Goal: Task Accomplishment & Management: Manage account settings

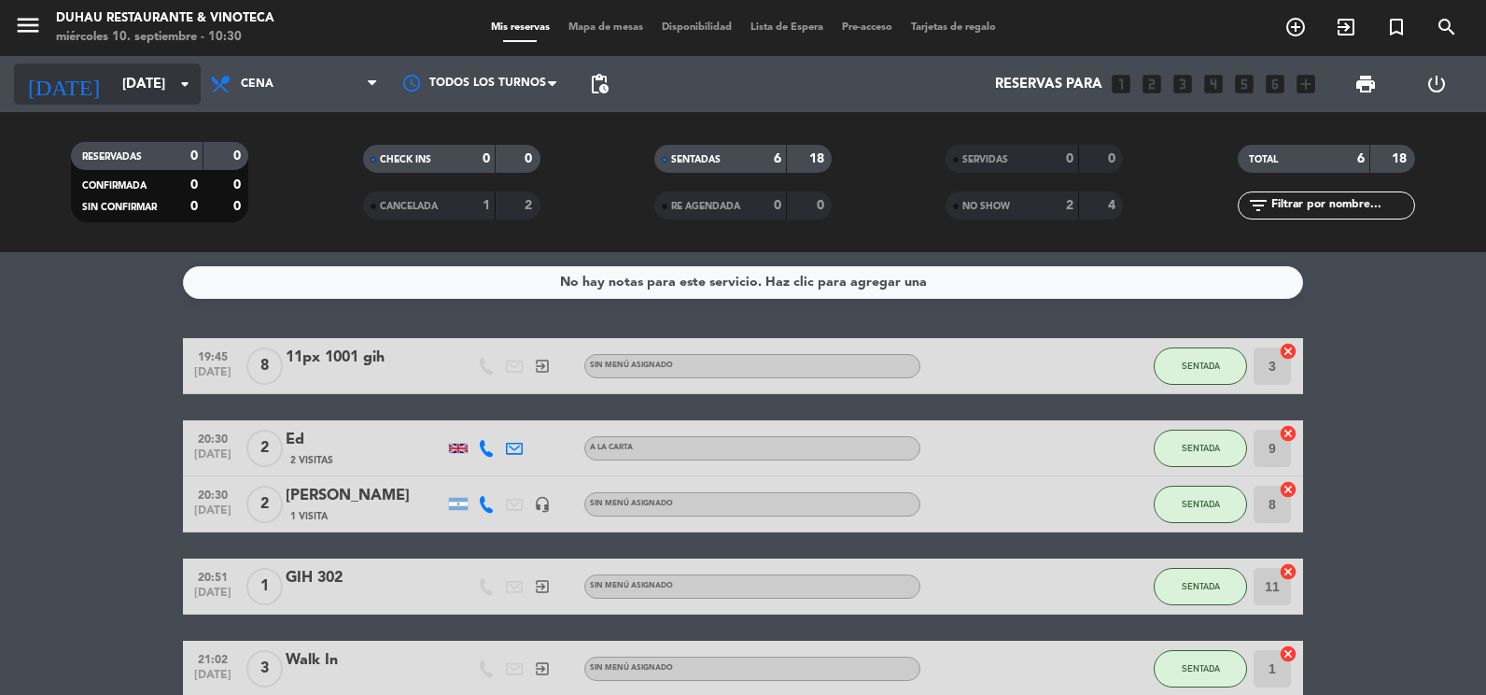
click at [146, 88] on input "[DATE]" at bounding box center [202, 84] width 179 height 35
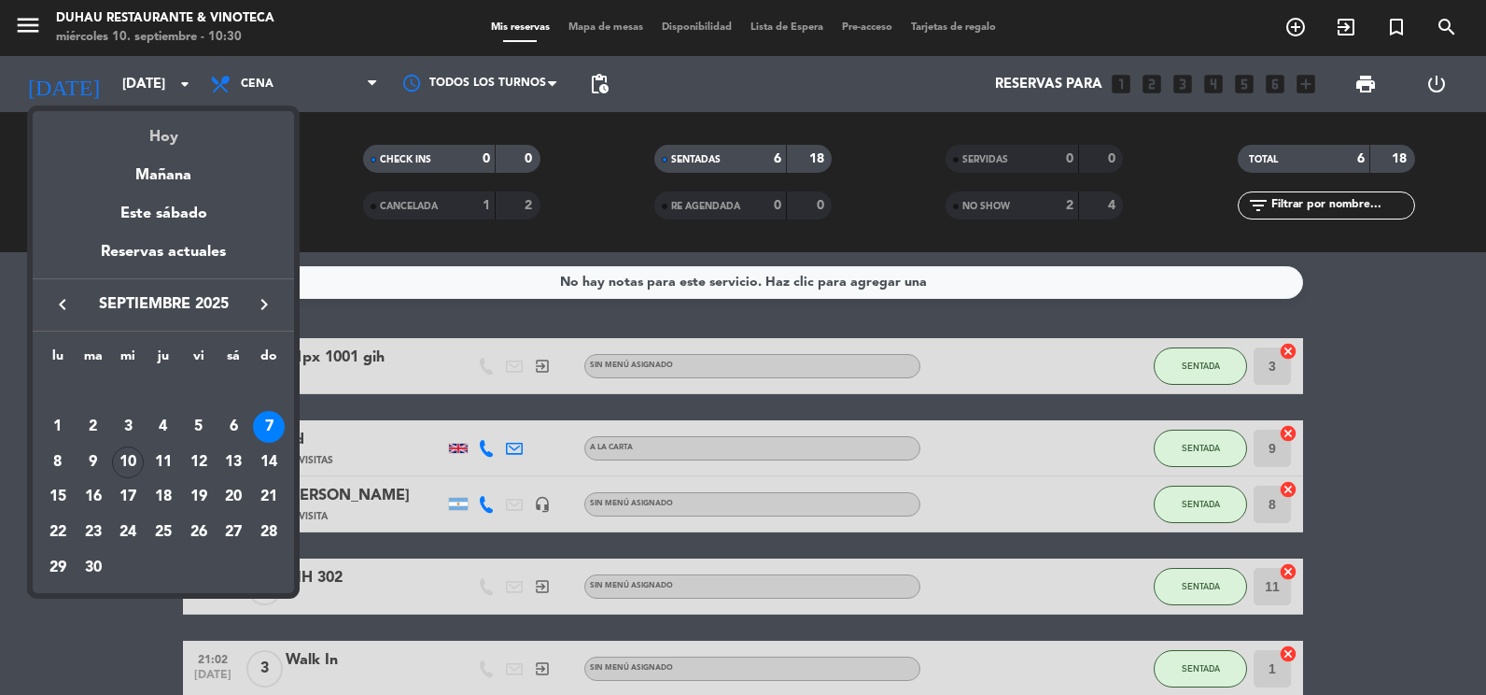
click at [164, 133] on div "Hoy" at bounding box center [163, 130] width 261 height 38
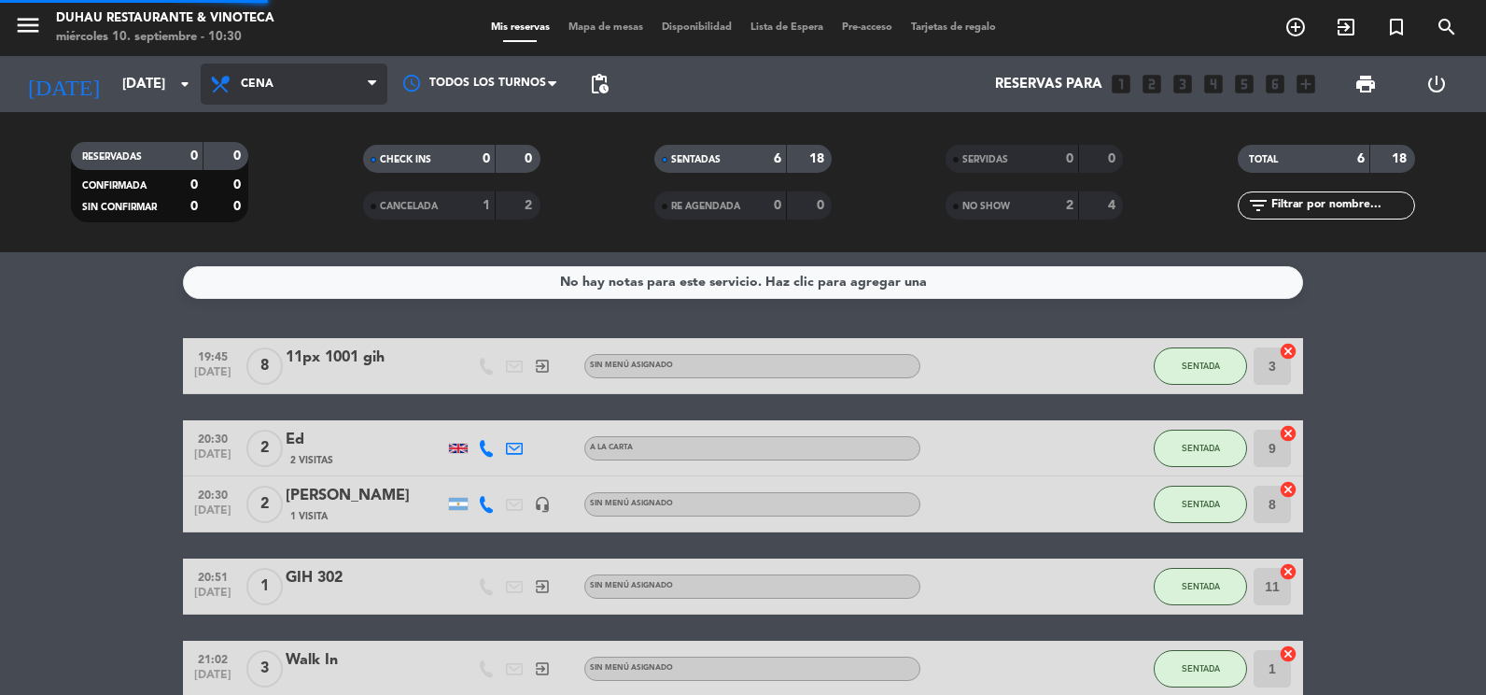
click at [281, 91] on span "Cena" at bounding box center [294, 83] width 187 height 41
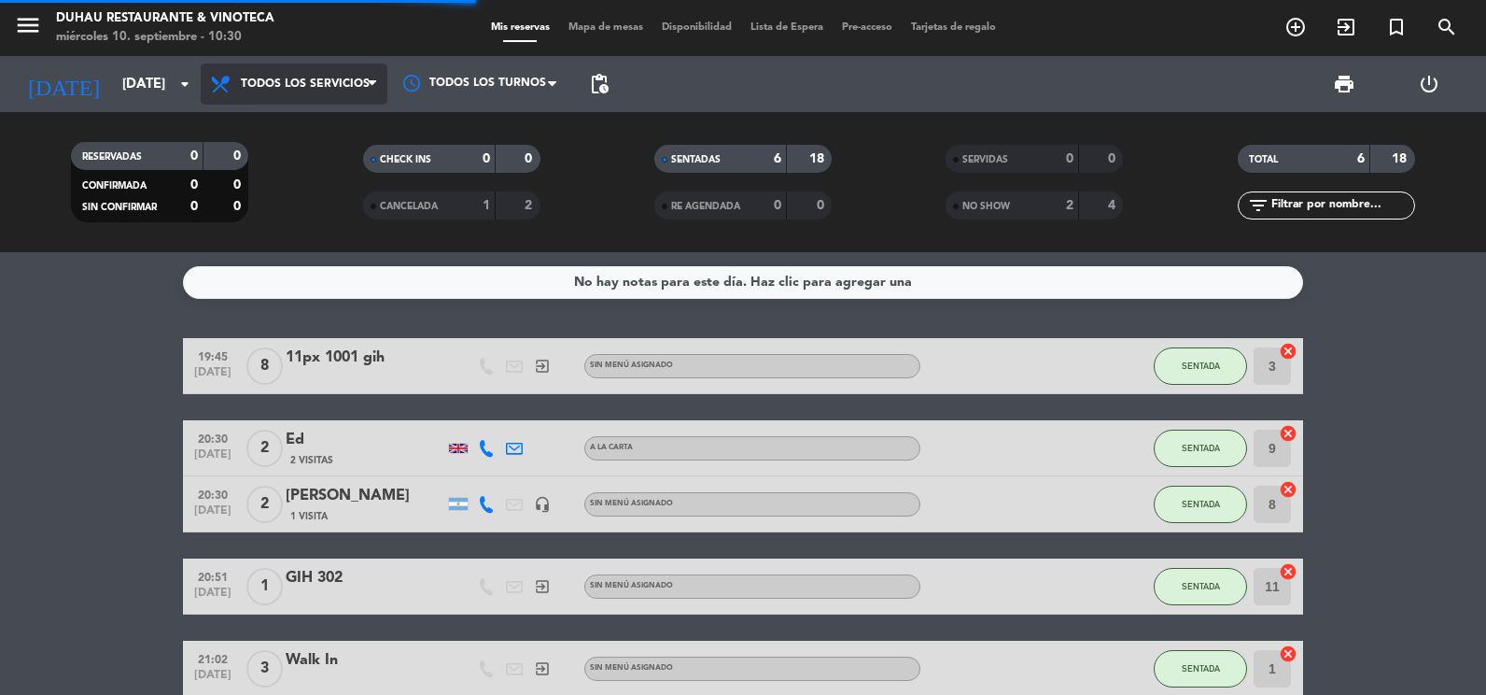
click at [279, 119] on div "menu [PERSON_NAME] Restaurante & Vinoteca [DATE] 10. septiembre - 10:30 Mis res…" at bounding box center [743, 126] width 1486 height 252
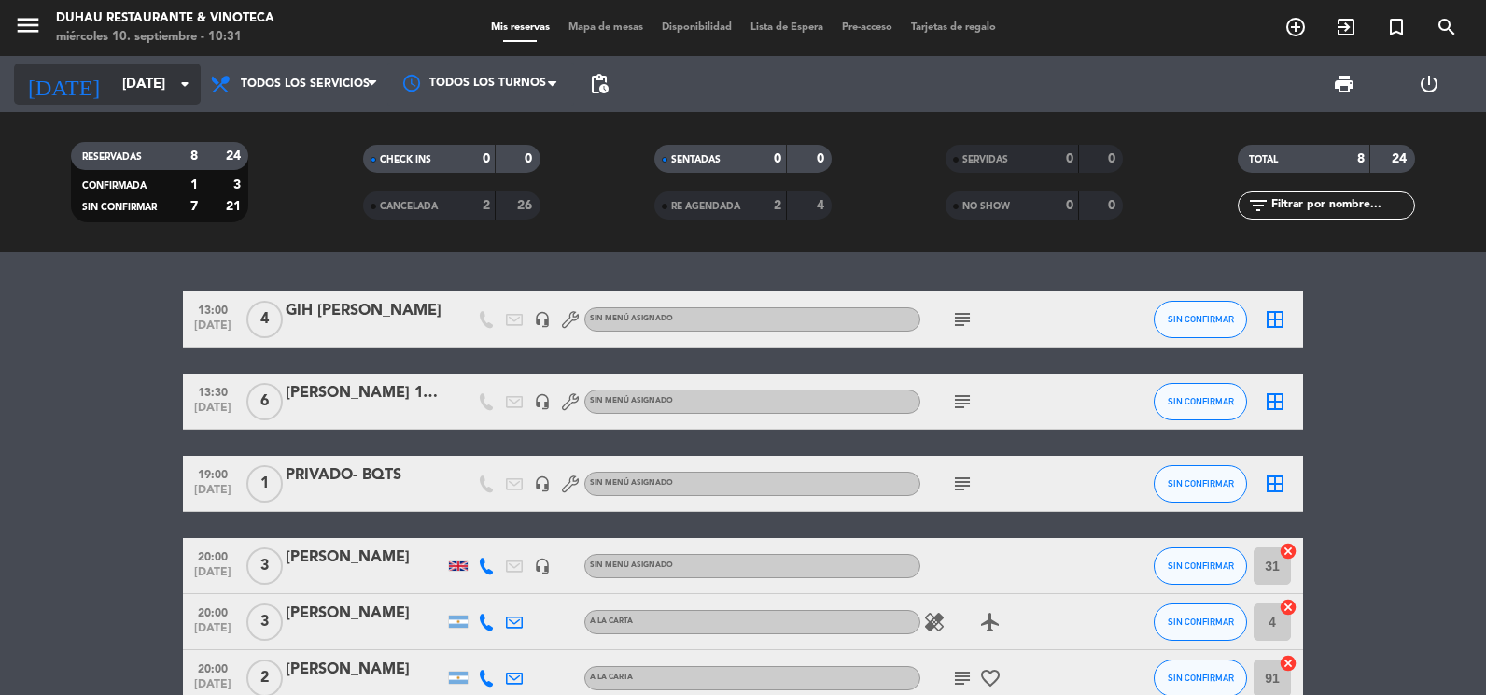
click at [113, 83] on input "[DATE]" at bounding box center [202, 84] width 179 height 35
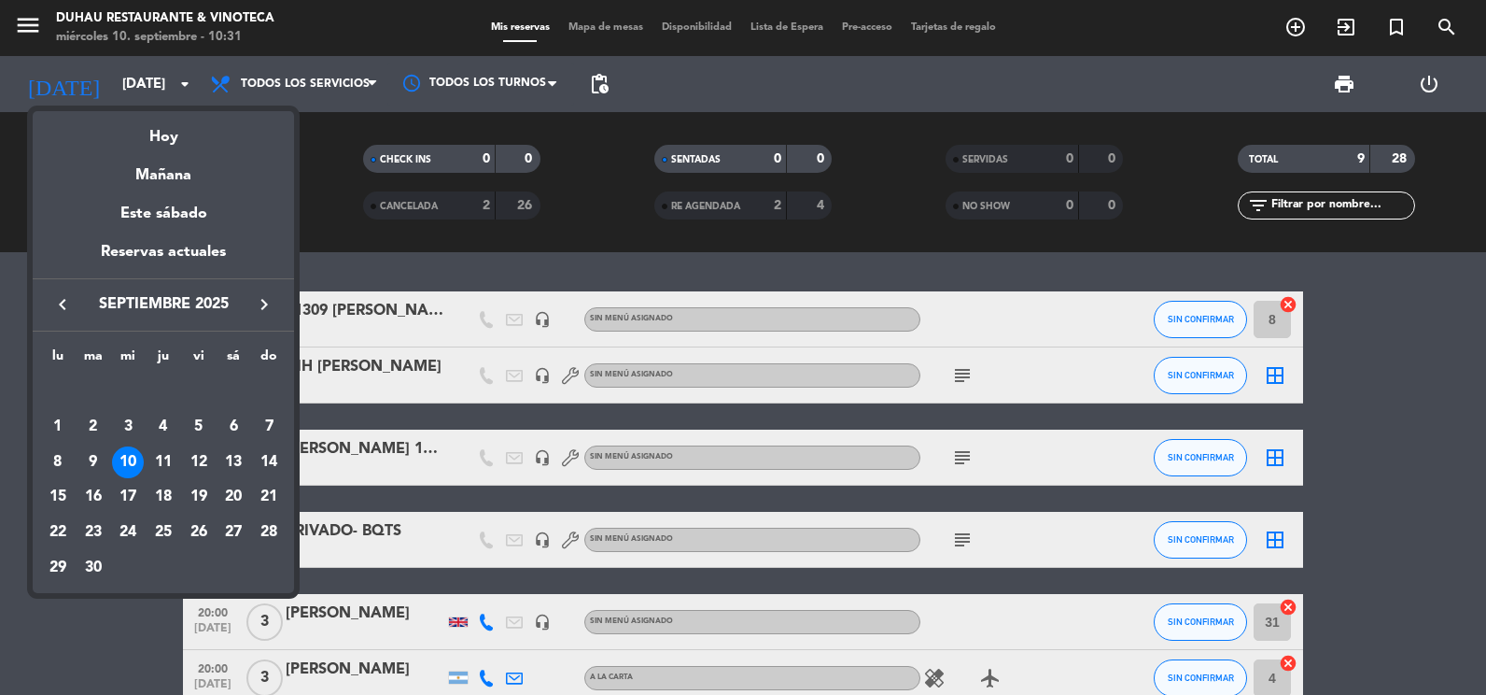
drag, startPoint x: 159, startPoint y: 453, endPoint x: 102, endPoint y: 156, distance: 302.3
click at [160, 444] on td "11" at bounding box center [163, 461] width 35 height 35
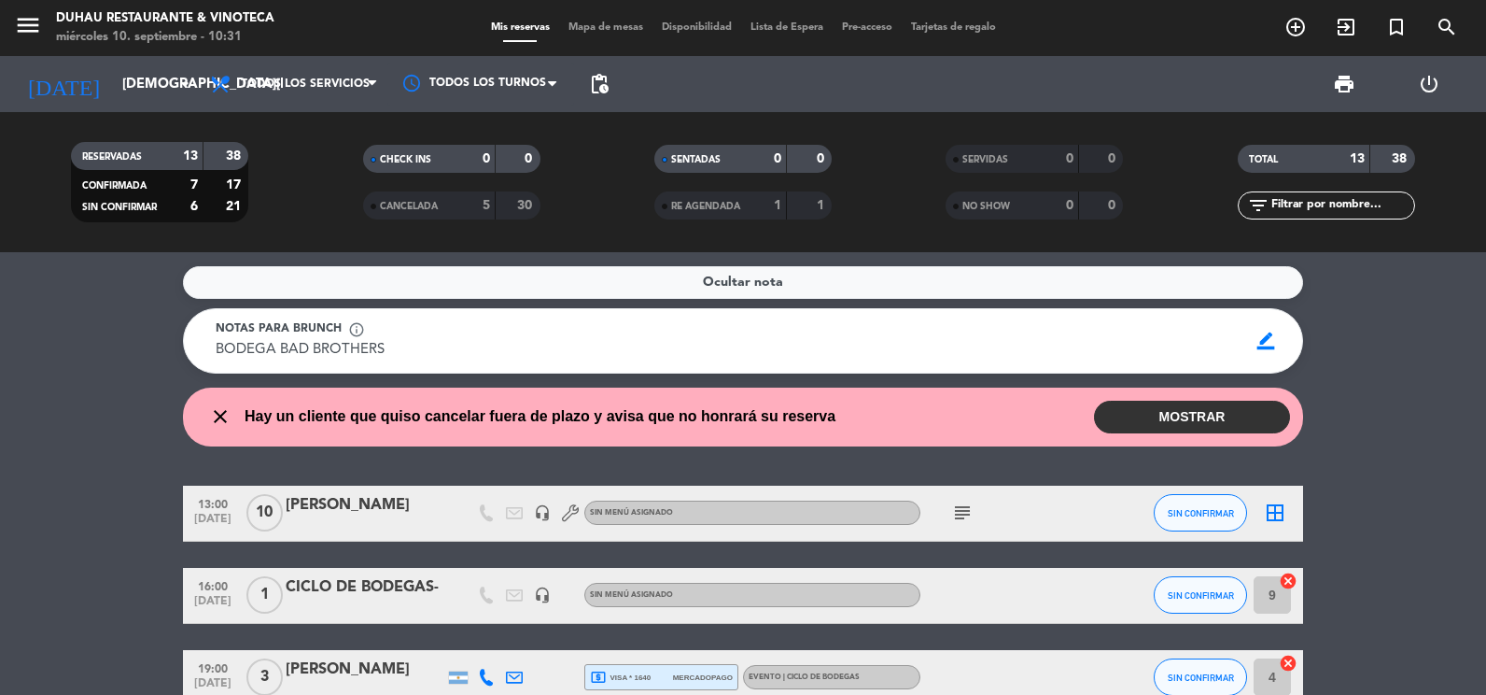
click at [1191, 409] on button "MOSTRAR" at bounding box center [1192, 416] width 196 height 33
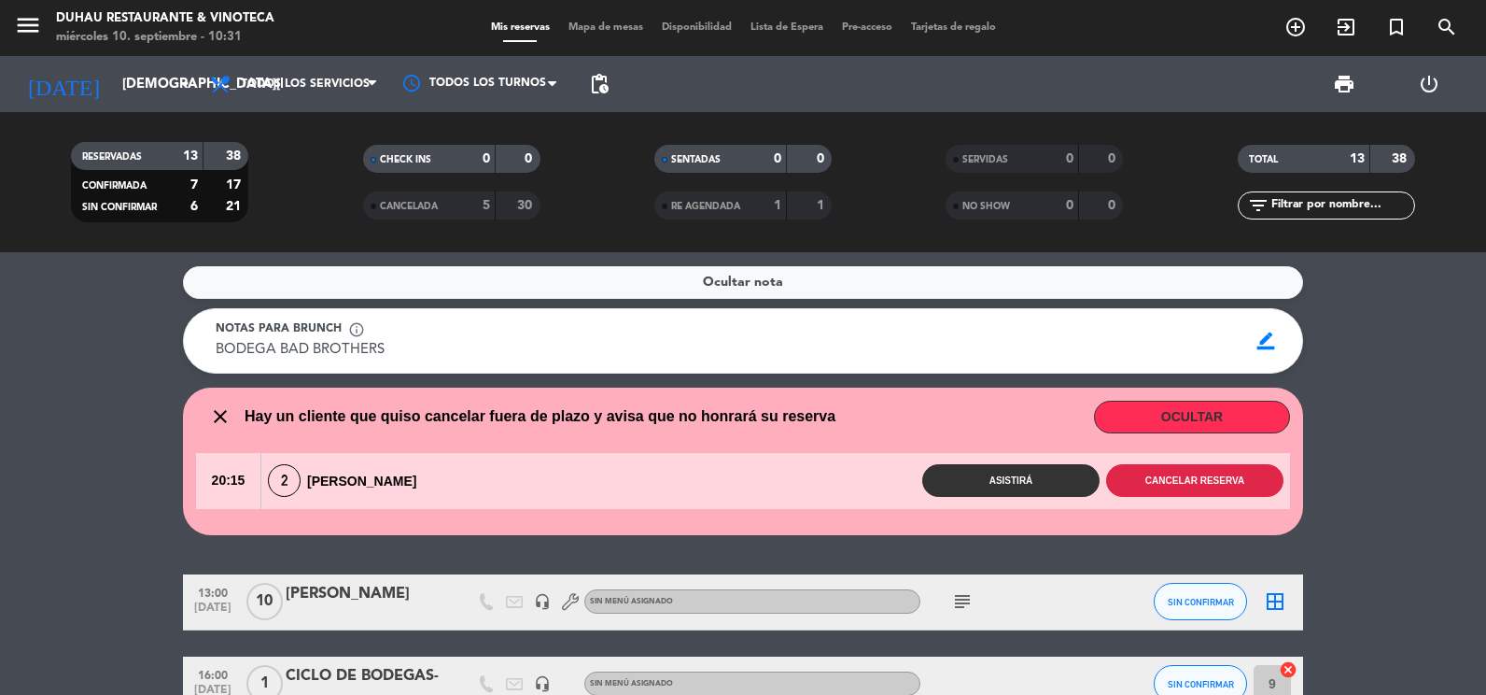
click at [1147, 488] on button "Cancelar reserva" at bounding box center [1194, 480] width 177 height 33
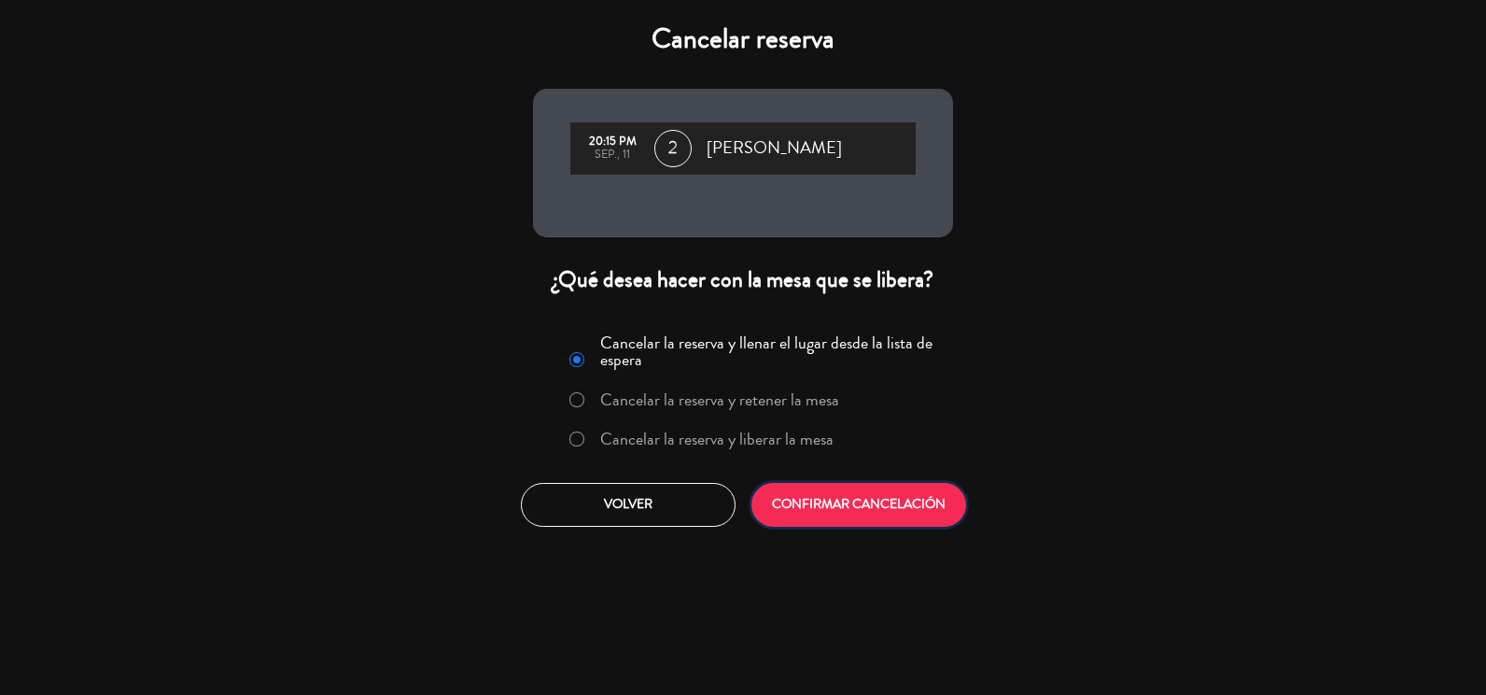
click at [872, 511] on button "CONFIRMAR CANCELACIÓN" at bounding box center [858, 505] width 215 height 44
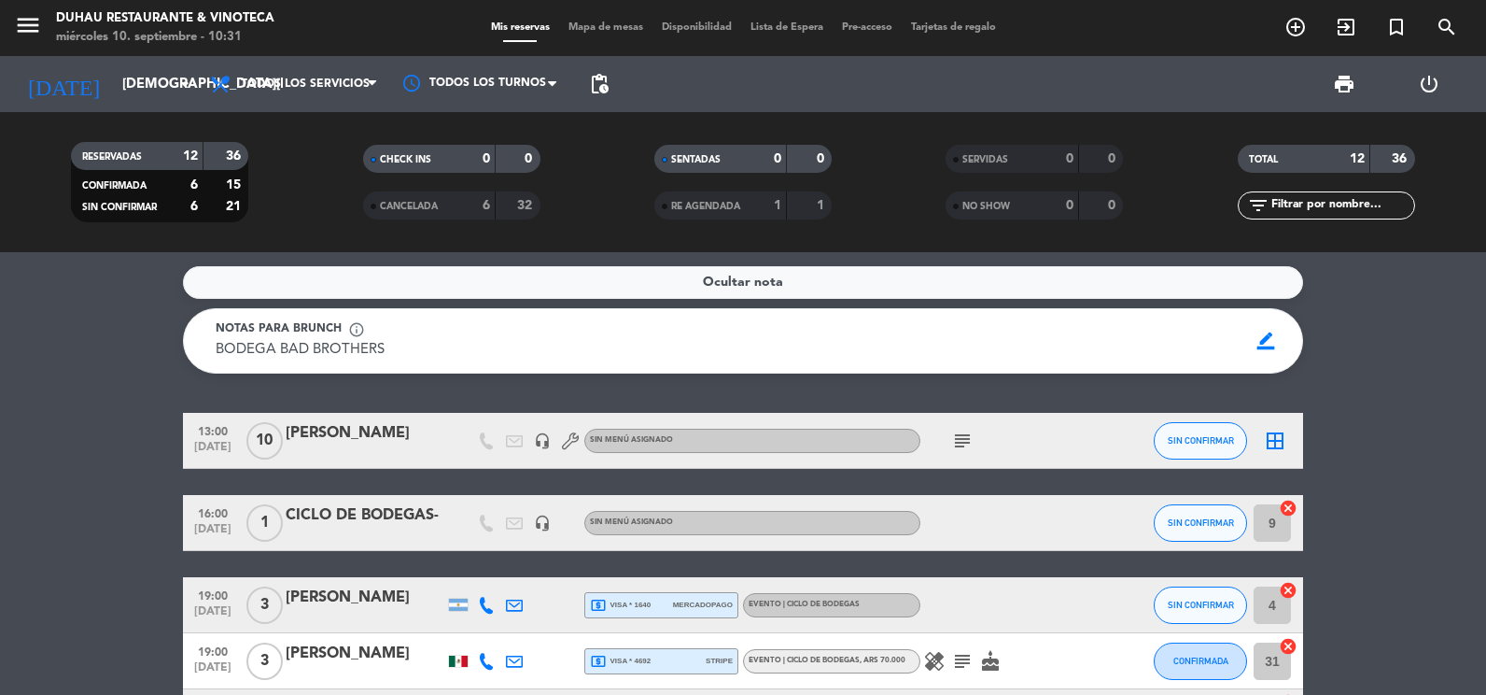
click at [954, 440] on icon "subject" at bounding box center [962, 440] width 22 height 22
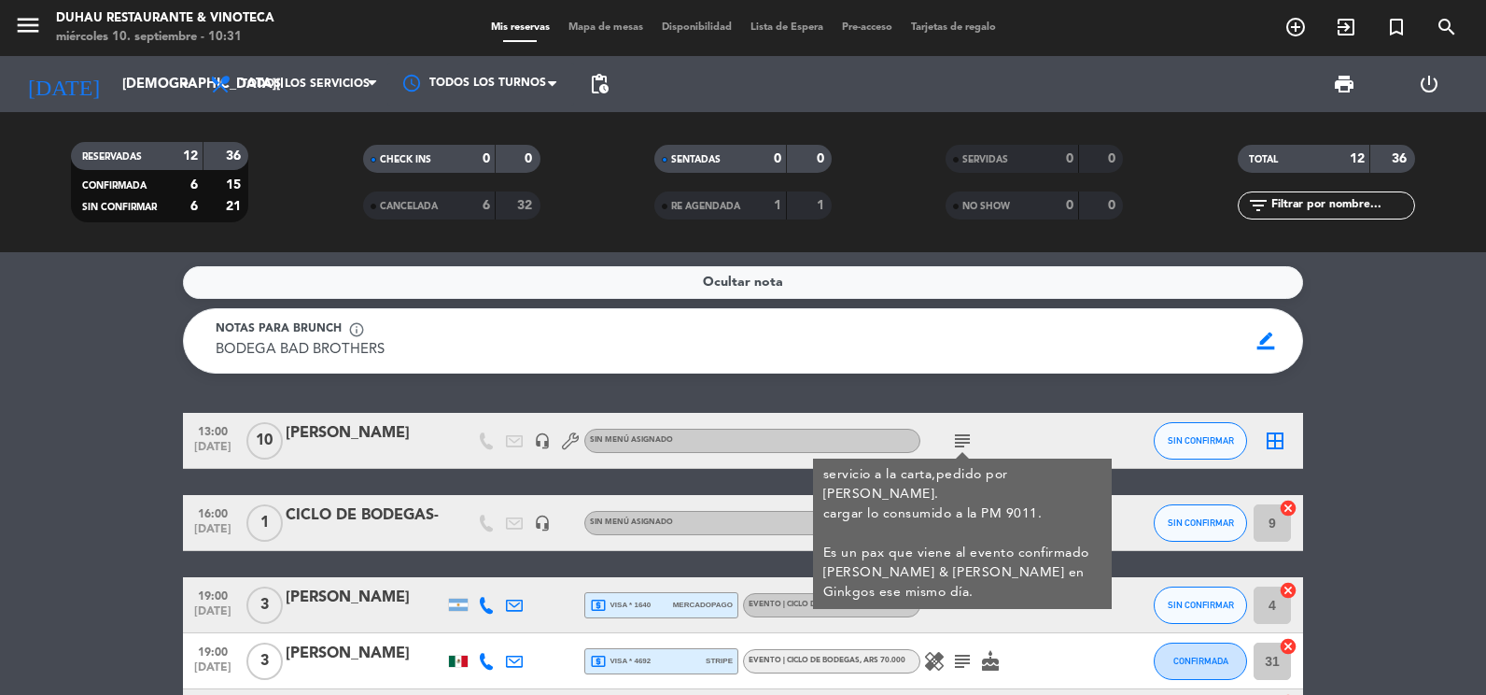
click at [954, 440] on icon "subject" at bounding box center [962, 440] width 22 height 22
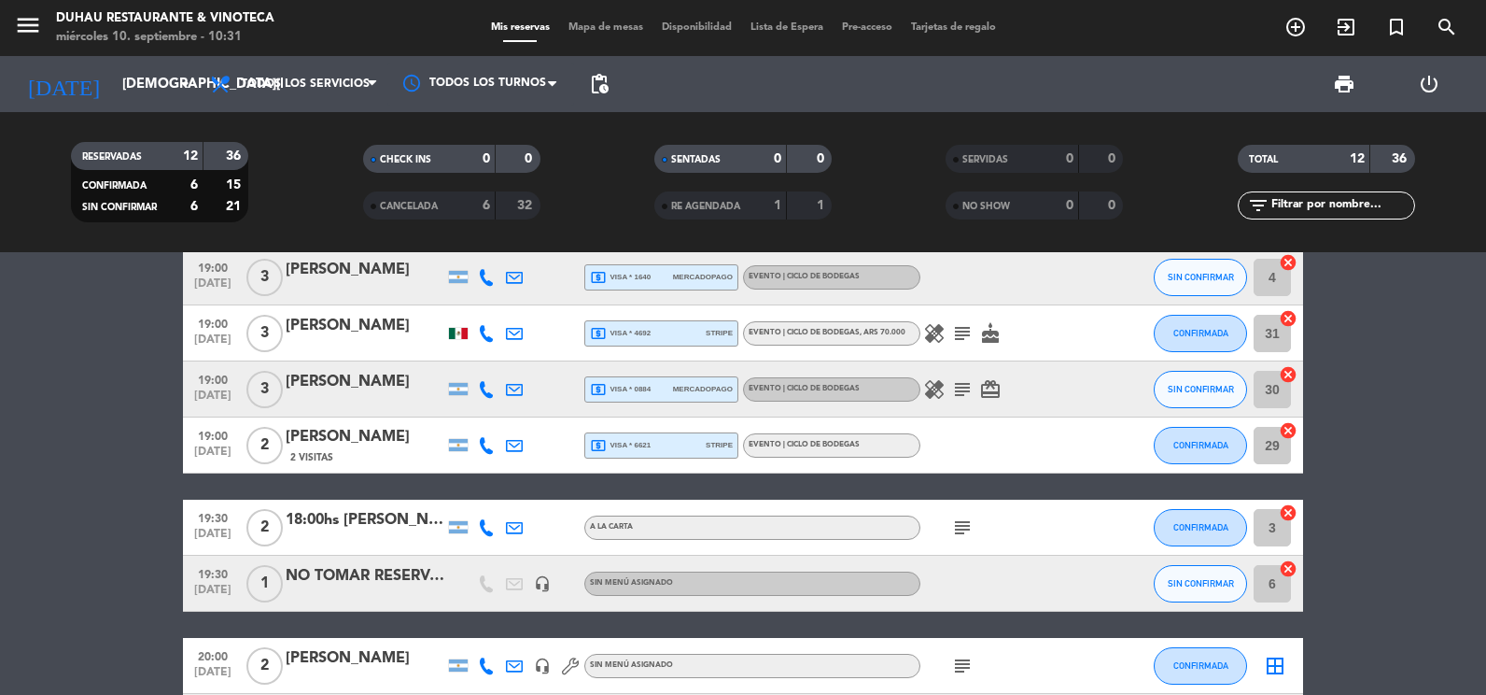
scroll to position [373, 0]
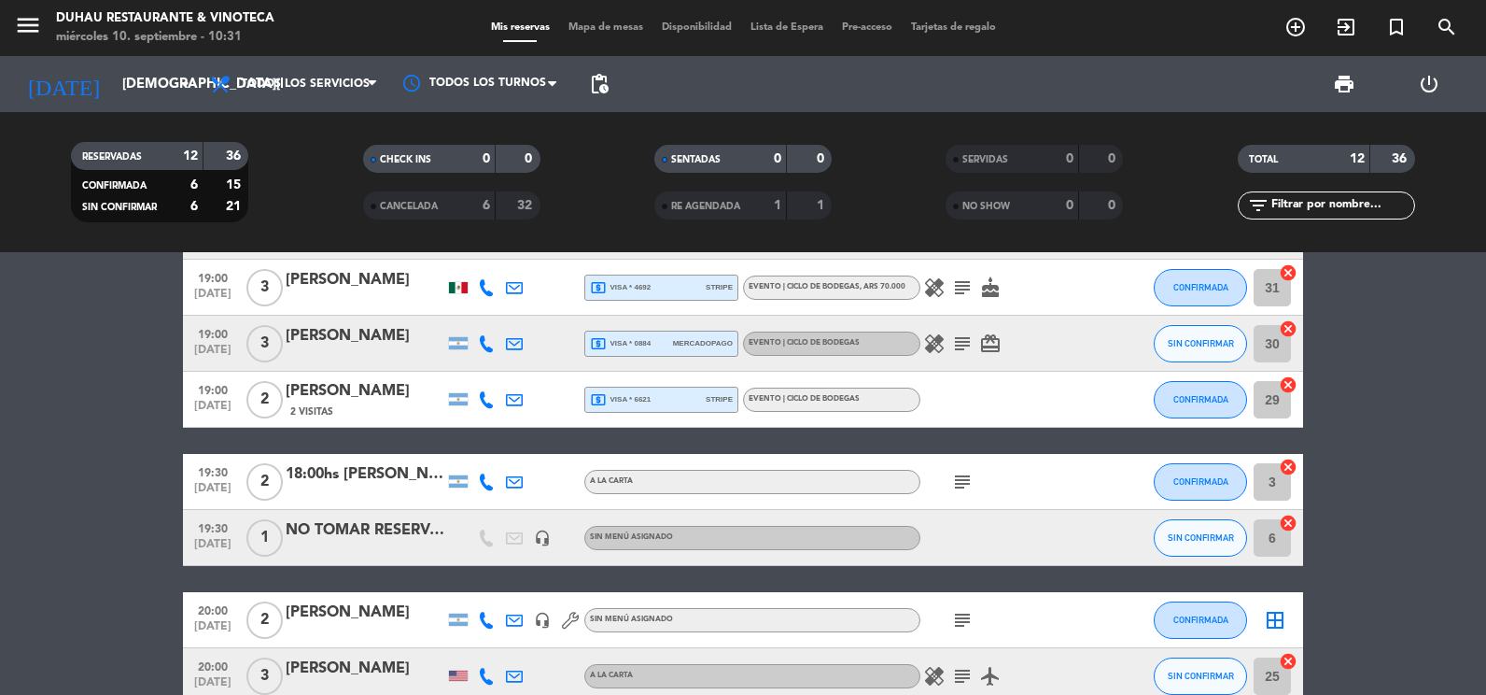
click at [950, 478] on span "subject" at bounding box center [962, 481] width 28 height 22
click at [957, 485] on icon "subject" at bounding box center [962, 481] width 22 height 22
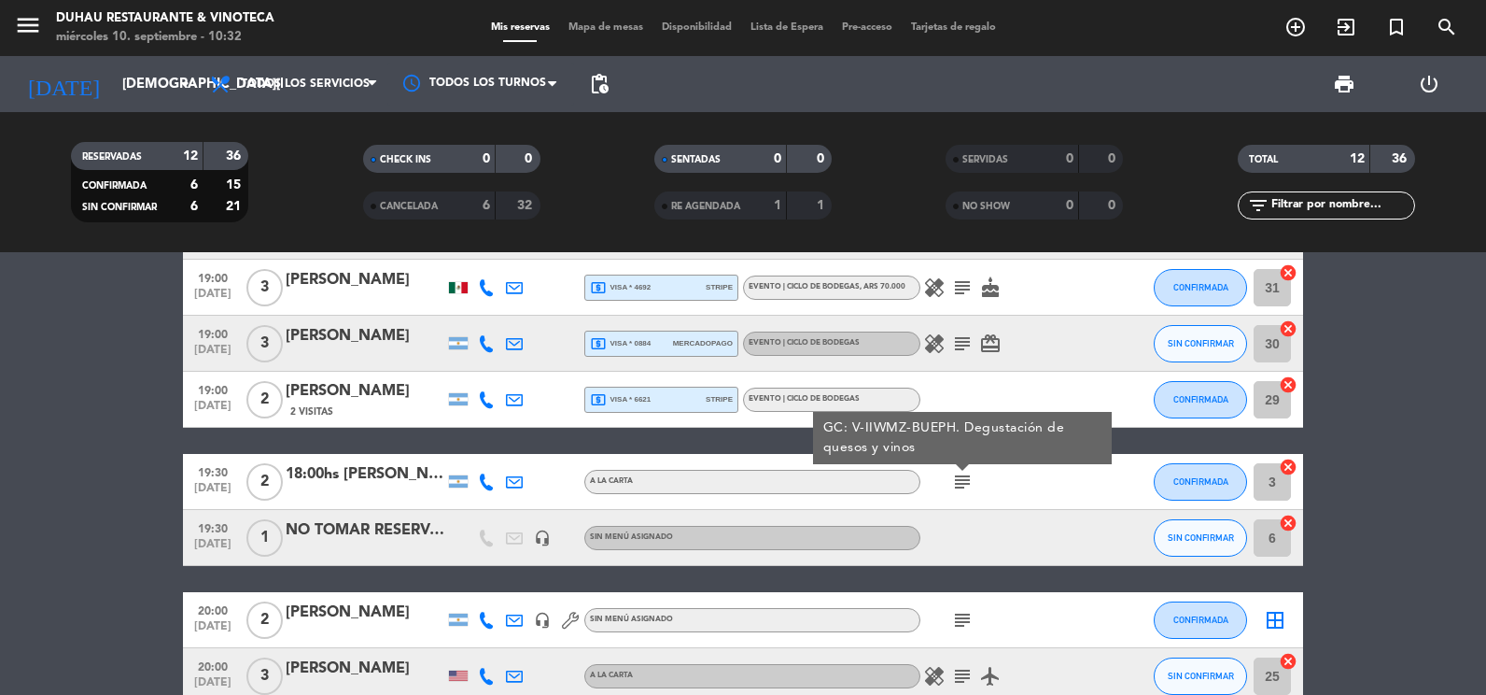
click at [1367, 463] on bookings-row "13:00 [DATE] [PERSON_NAME] headset_mic Sin menú asignado subject SIN CONFIRMAR …" at bounding box center [743, 453] width 1486 height 829
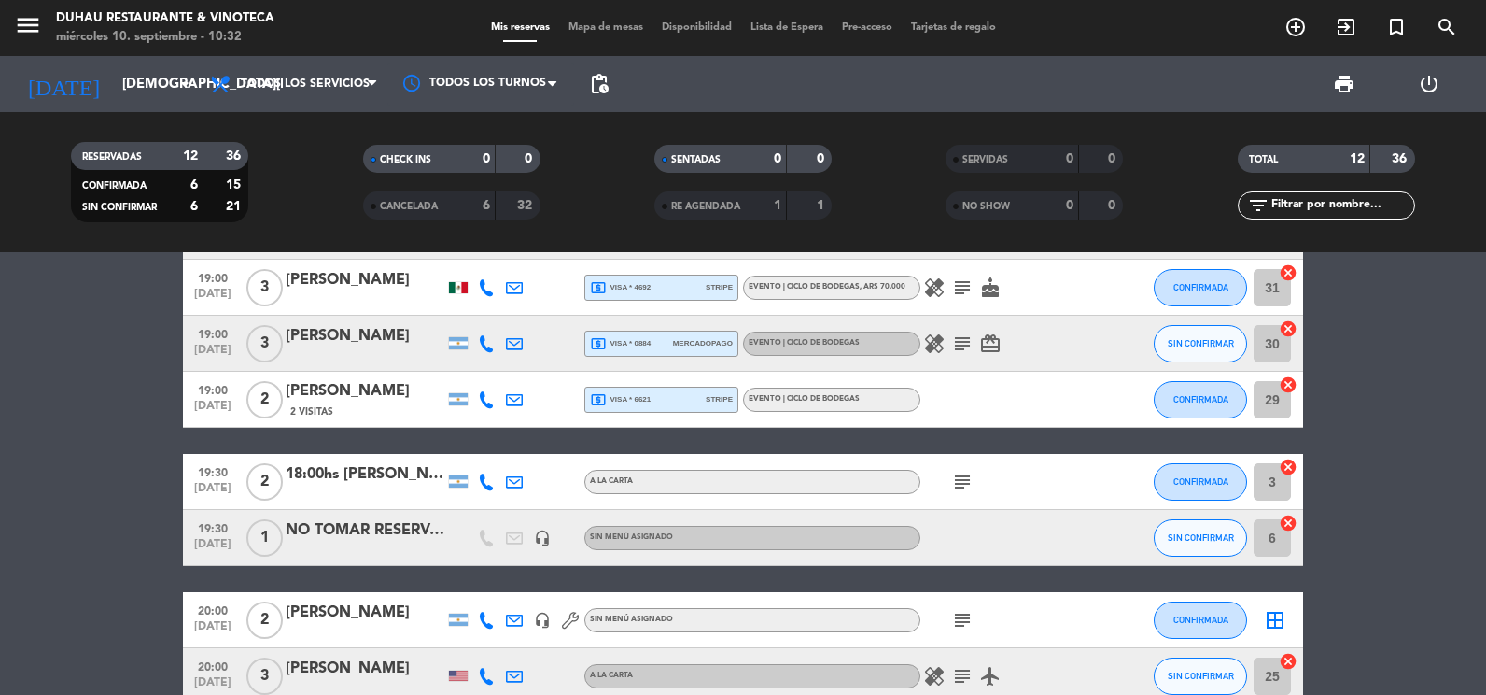
click at [356, 528] on div "NO TOMAR RESERVA DE DEGUSTACION" at bounding box center [365, 530] width 159 height 24
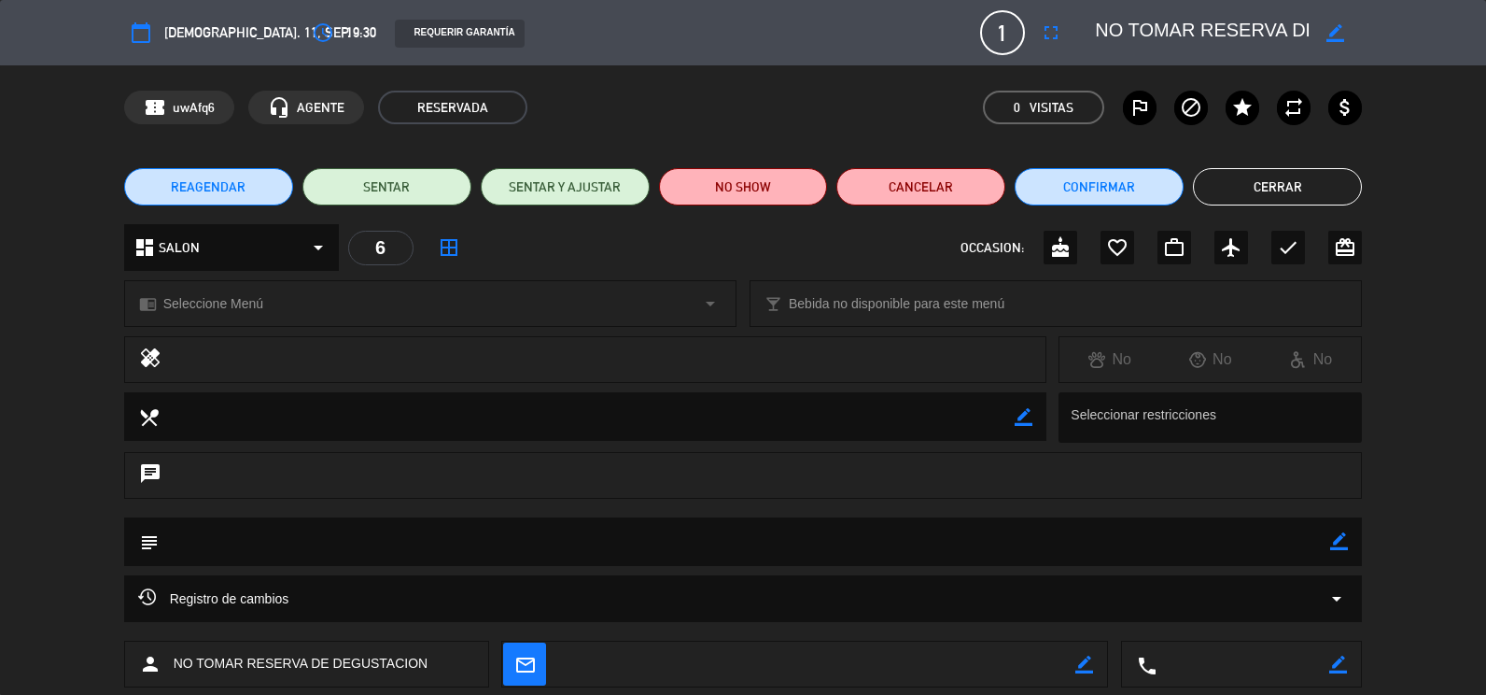
click at [1333, 27] on icon "border_color" at bounding box center [1335, 33] width 18 height 18
click at [1276, 182] on button "Cerrar" at bounding box center [1277, 186] width 169 height 37
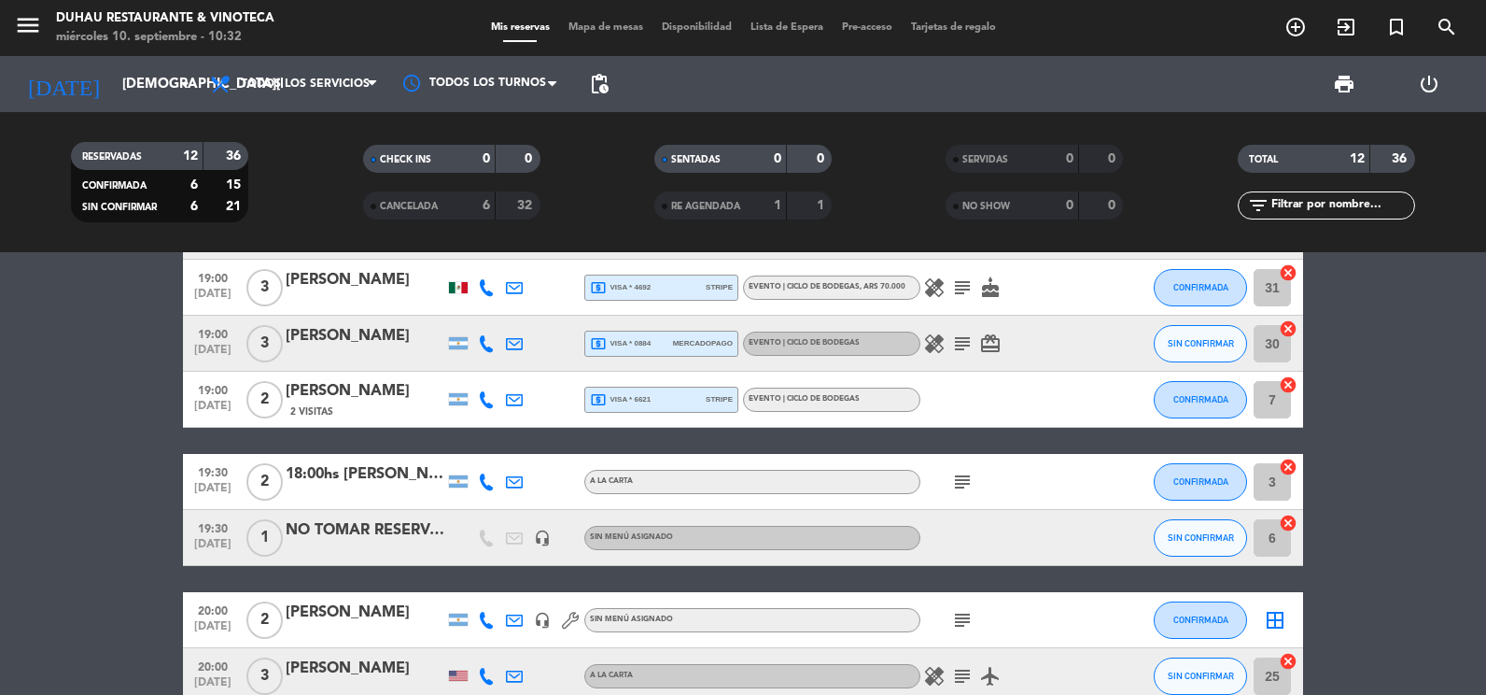
click at [523, 485] on div at bounding box center [514, 481] width 28 height 55
drag, startPoint x: 519, startPoint y: 481, endPoint x: 701, endPoint y: 475, distance: 182.1
click at [524, 481] on div at bounding box center [514, 481] width 28 height 55
click at [962, 483] on icon "subject" at bounding box center [962, 481] width 22 height 22
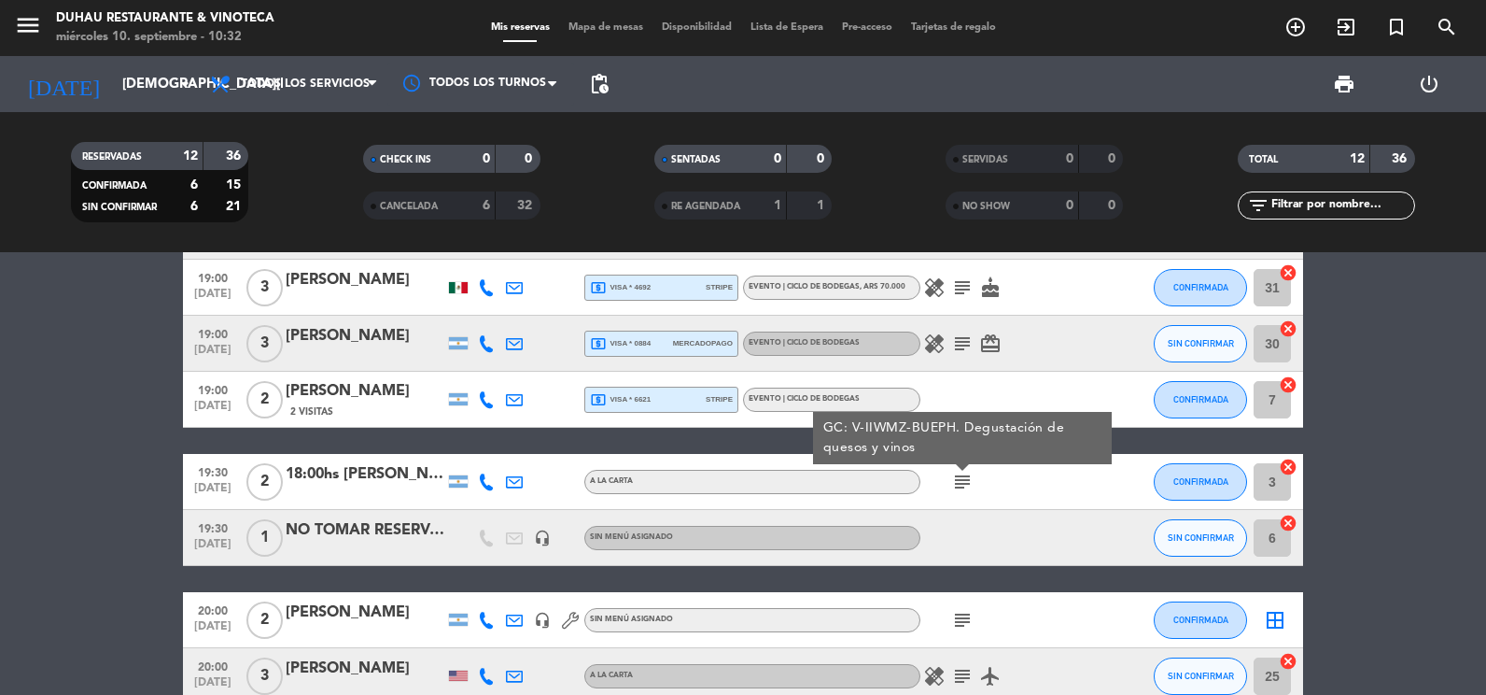
click at [542, 534] on icon "headset_mic" at bounding box center [542, 537] width 17 height 17
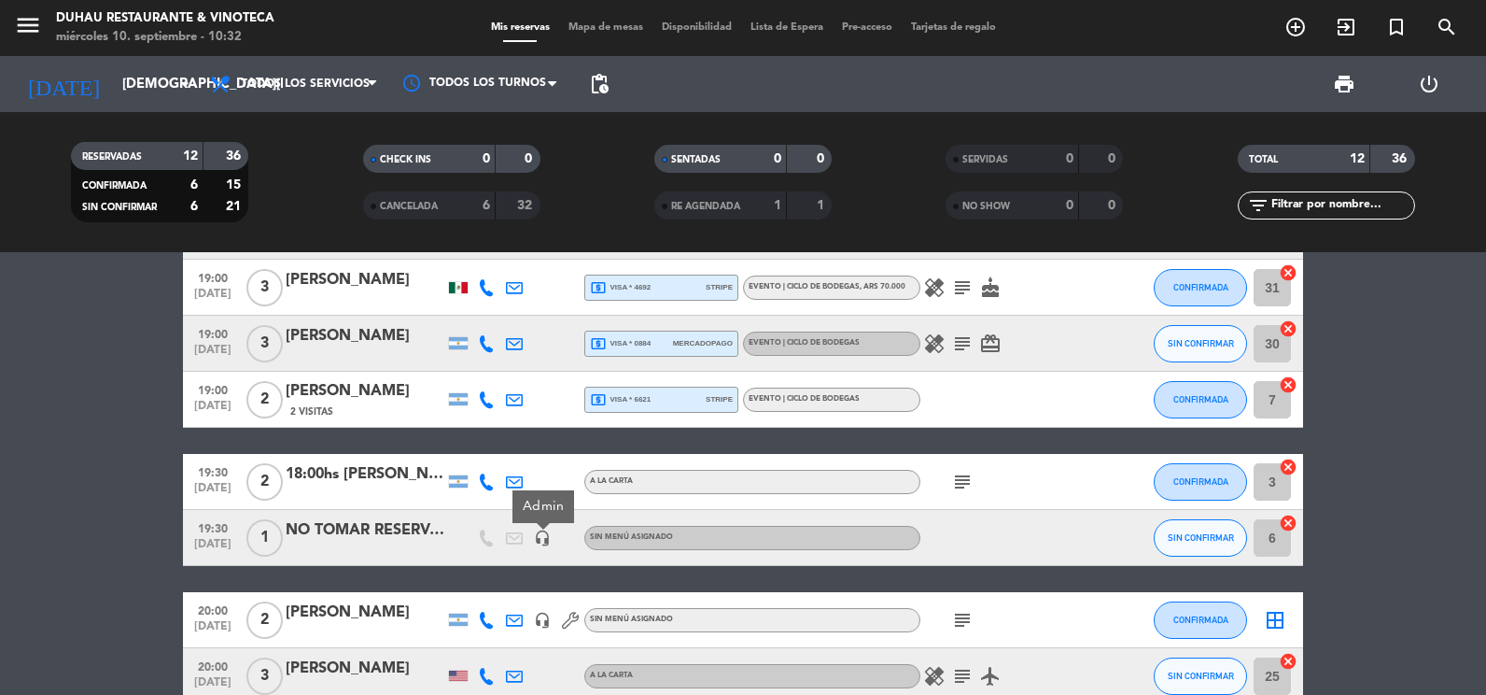
click at [547, 620] on icon "headset_mic" at bounding box center [542, 619] width 17 height 17
click at [101, 537] on bookings-row "13:00 [DATE] [PERSON_NAME] headset_mic Sin menú asignado subject SIN CONFIRMAR …" at bounding box center [743, 453] width 1486 height 829
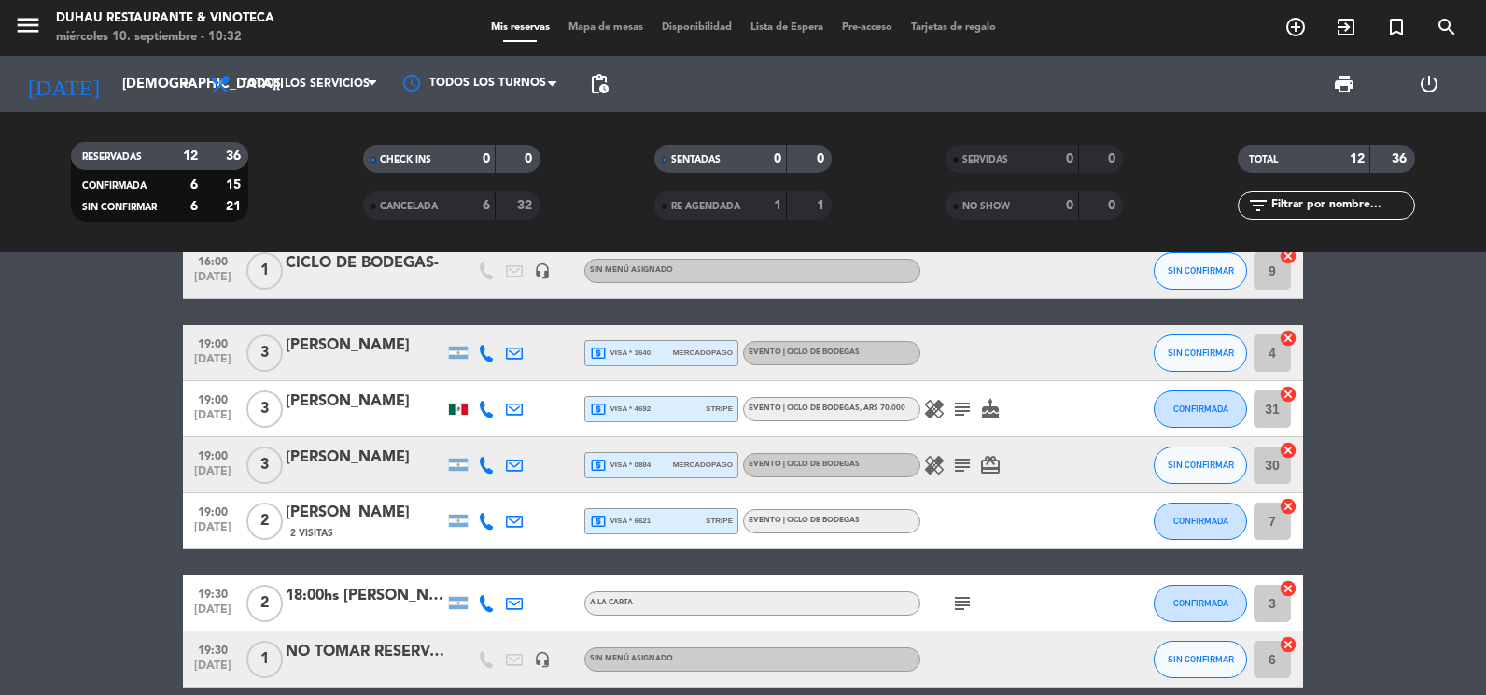
scroll to position [280, 0]
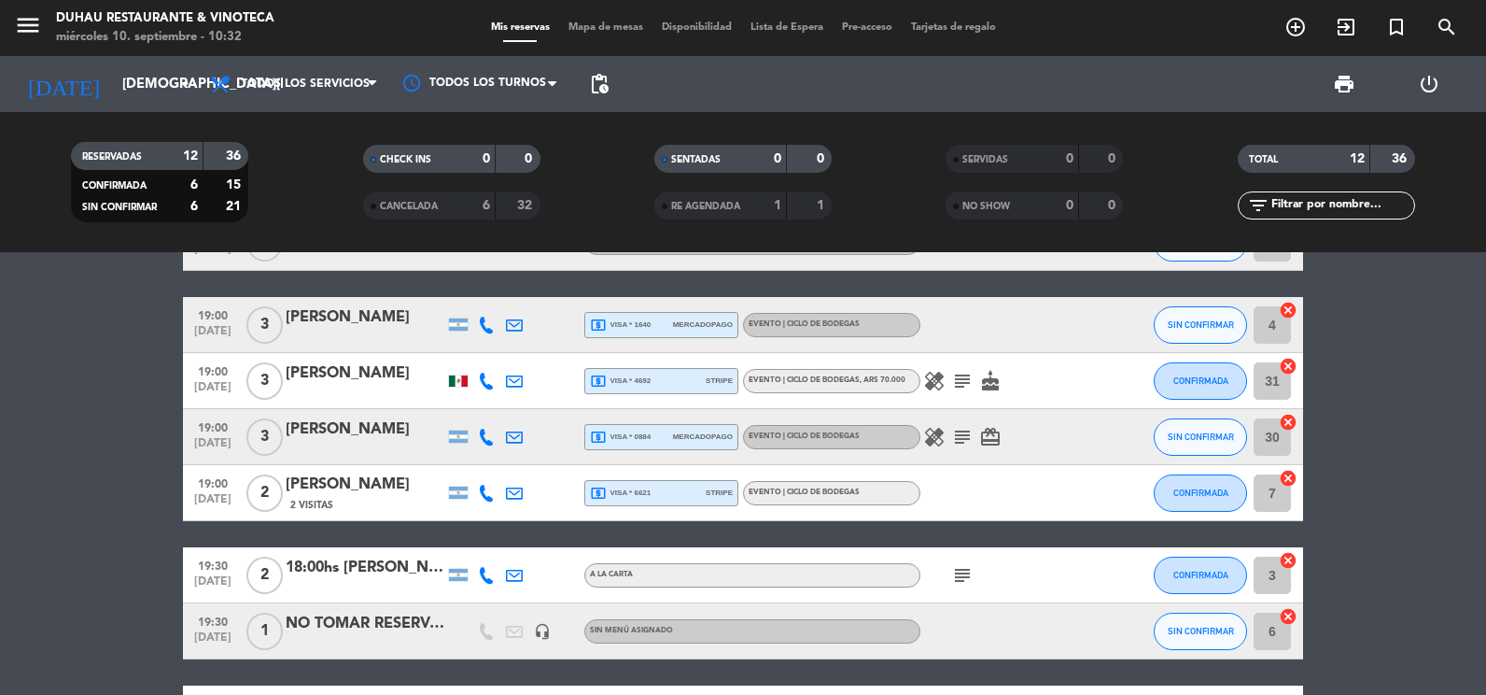
click at [963, 577] on icon "subject" at bounding box center [962, 575] width 22 height 22
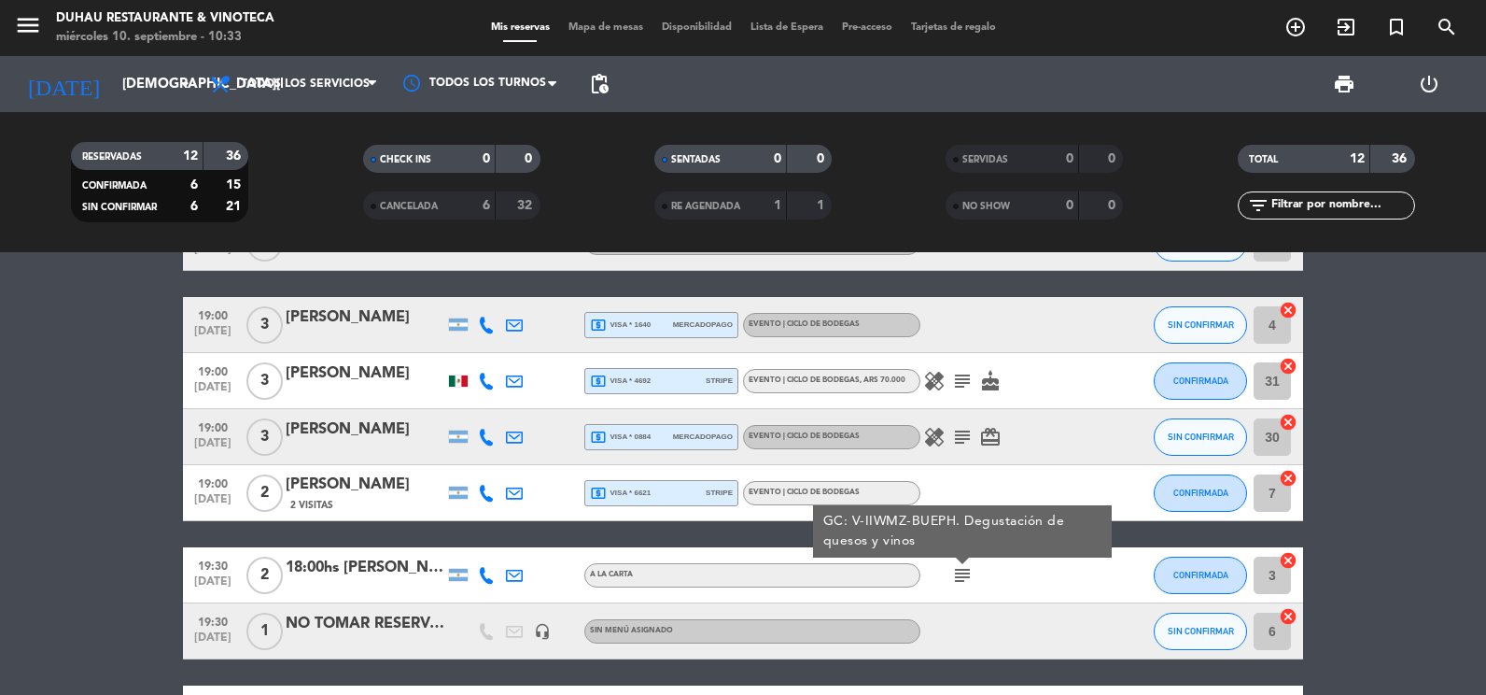
click at [147, 549] on bookings-row "13:00 [DATE] [PERSON_NAME] headset_mic Sin menú asignado subject SIN CONFIRMAR …" at bounding box center [743, 547] width 1486 height 829
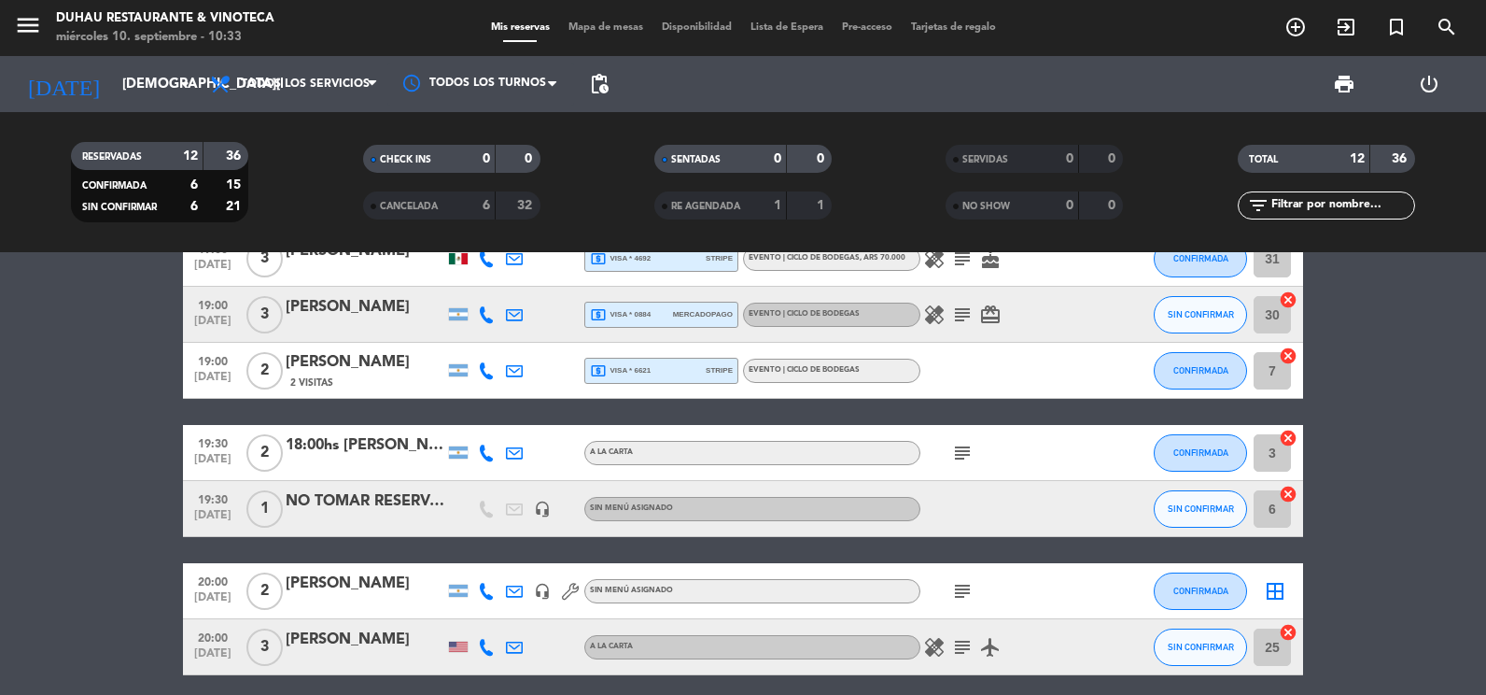
scroll to position [373, 0]
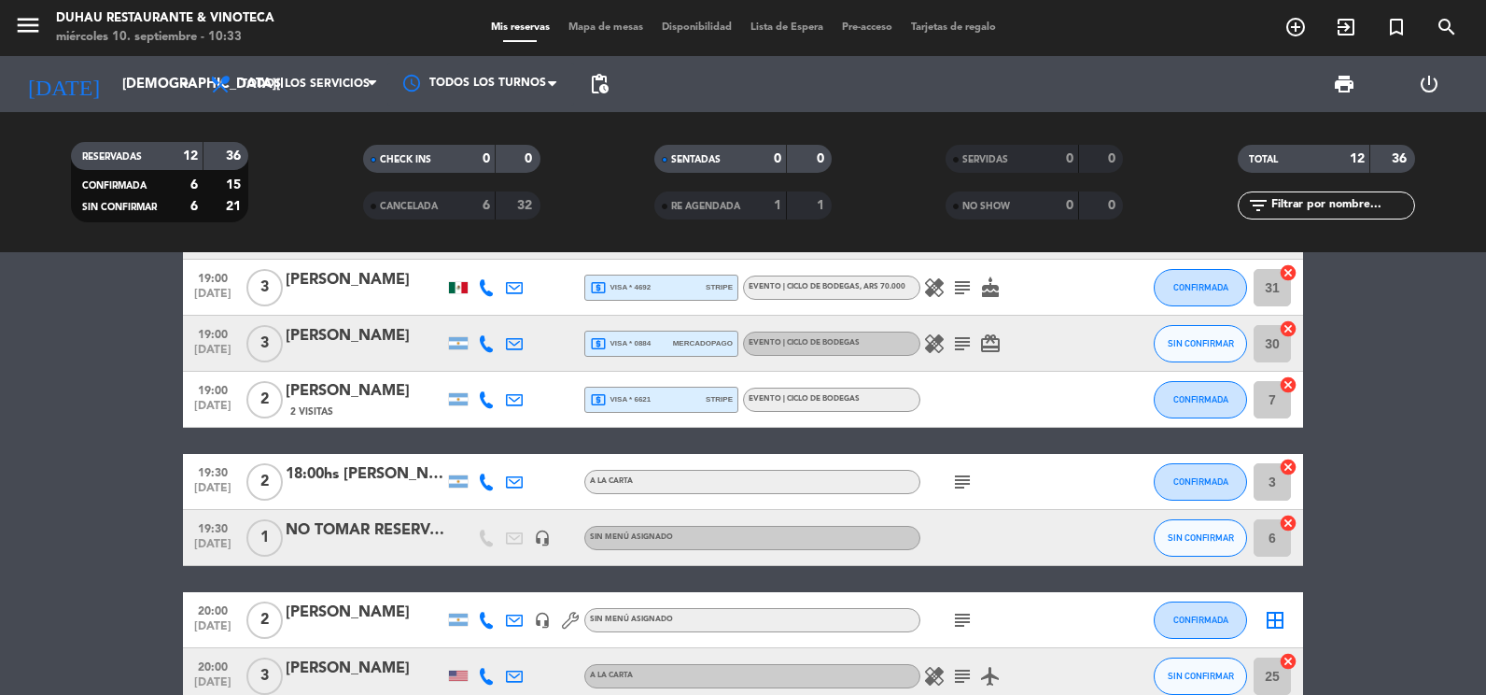
click at [548, 535] on icon "headset_mic" at bounding box center [542, 537] width 17 height 17
click at [112, 529] on bookings-row "13:00 [DATE] [PERSON_NAME] headset_mic Sin menú asignado subject SIN CONFIRMAR …" at bounding box center [743, 453] width 1486 height 829
click at [370, 484] on div "18:00hs [PERSON_NAME]" at bounding box center [365, 474] width 159 height 24
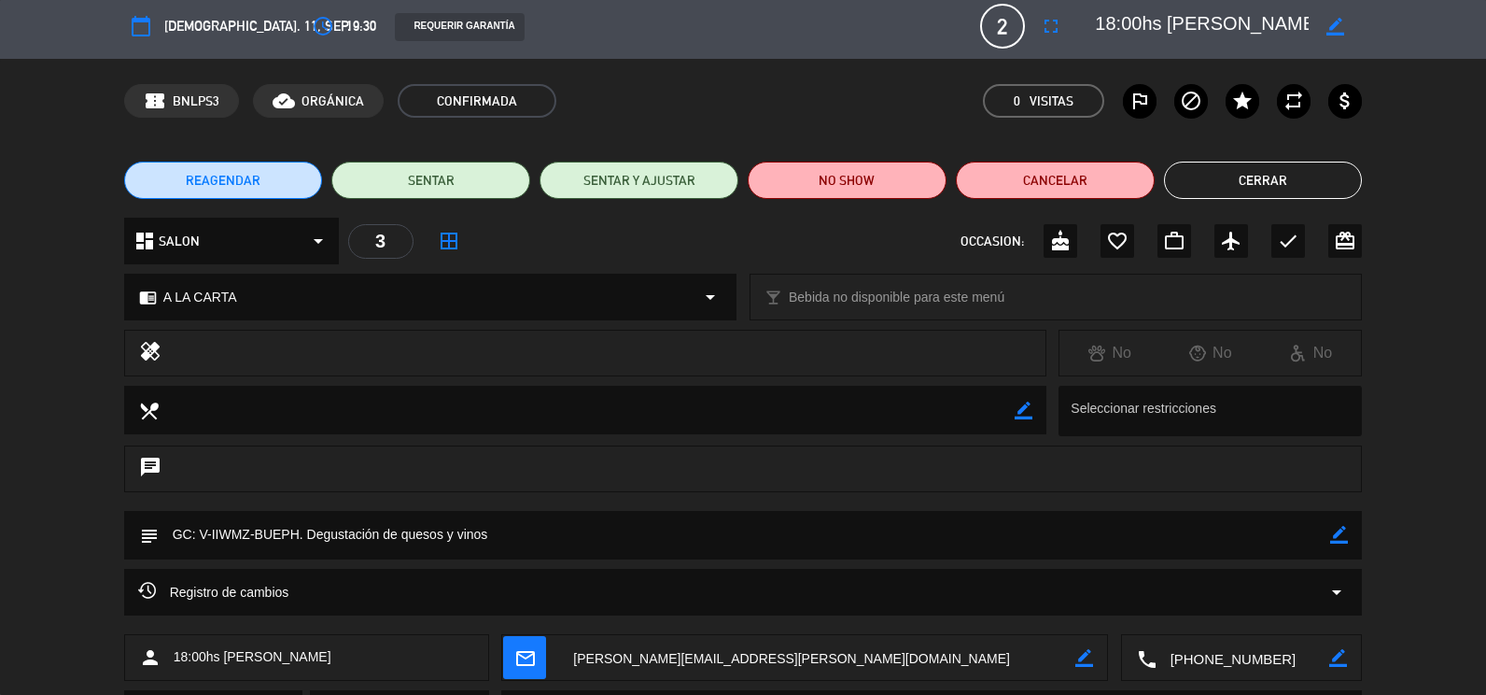
scroll to position [0, 0]
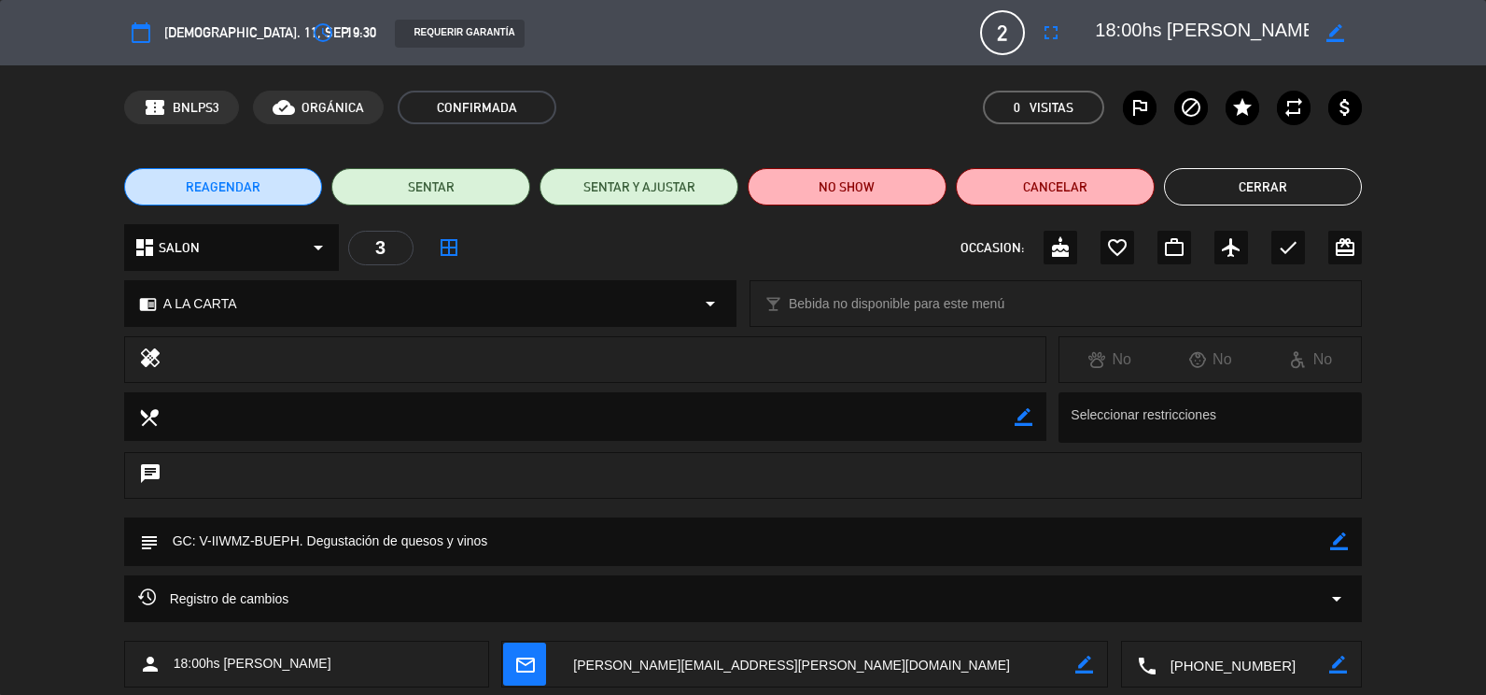
click at [1242, 190] on button "Cerrar" at bounding box center [1263, 186] width 199 height 37
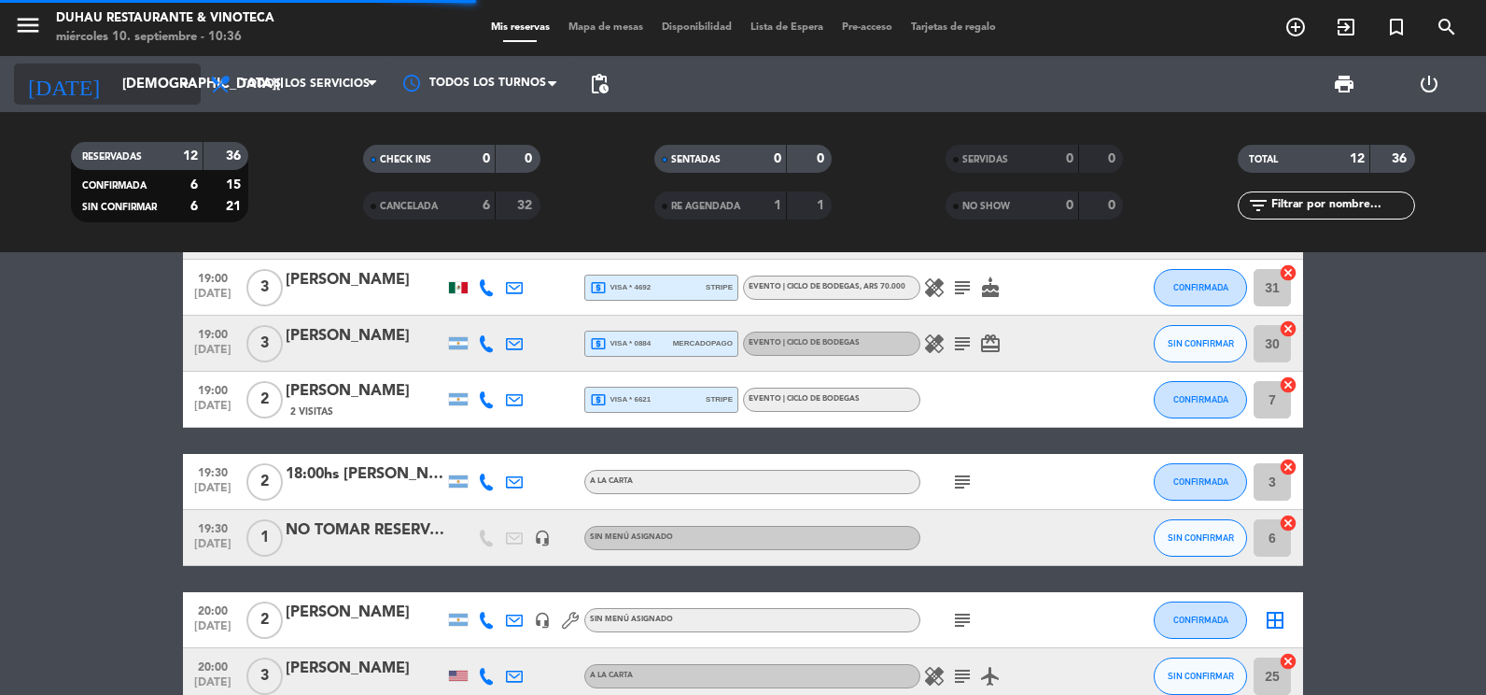
click at [161, 91] on input "[DEMOGRAPHIC_DATA][DATE]" at bounding box center [202, 84] width 179 height 35
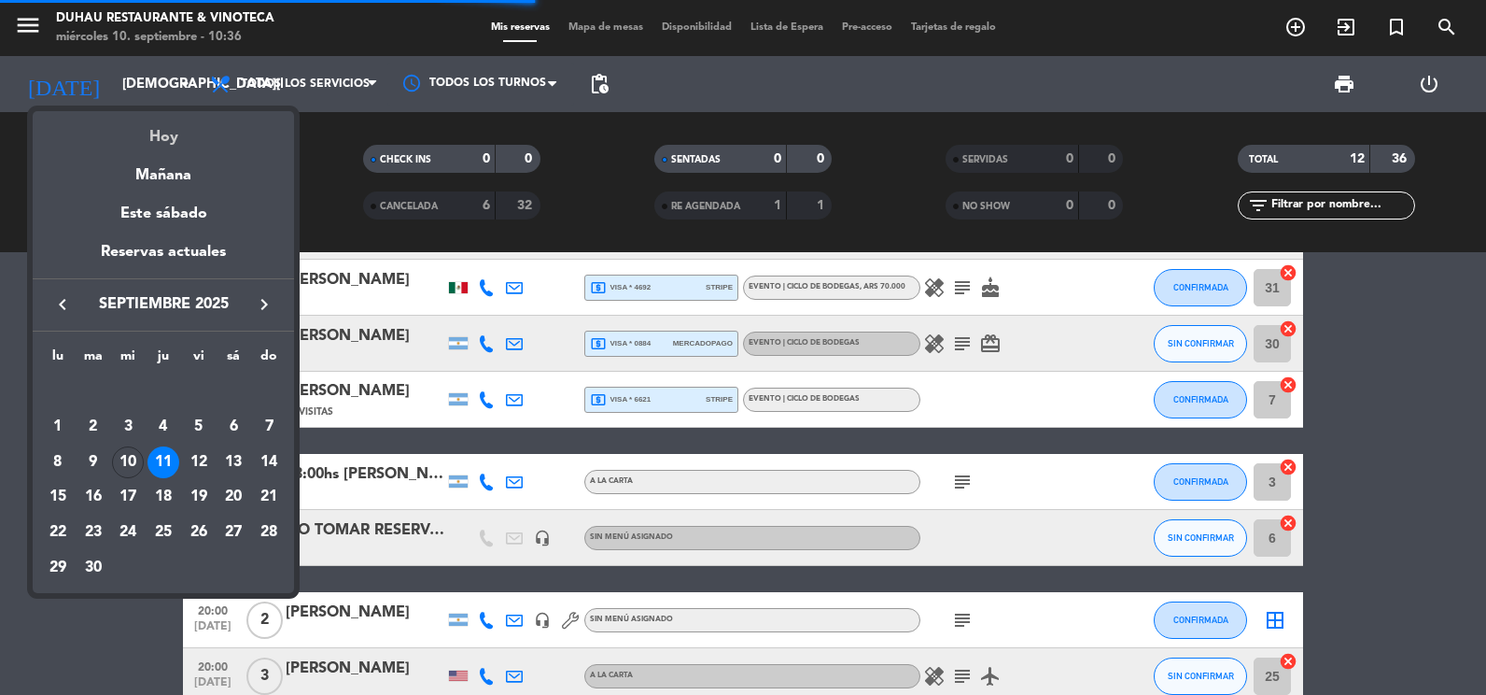
click at [175, 128] on div "Hoy" at bounding box center [163, 130] width 261 height 38
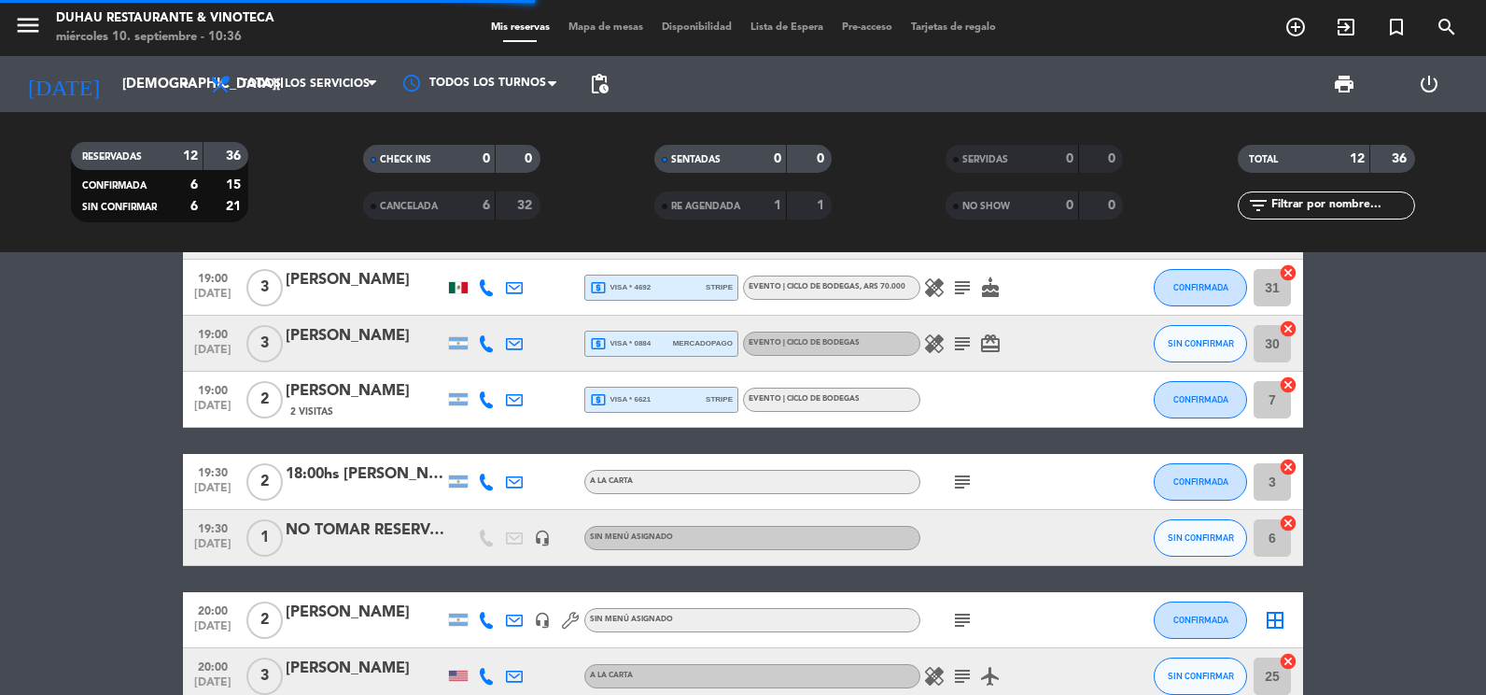
type input "[DATE]"
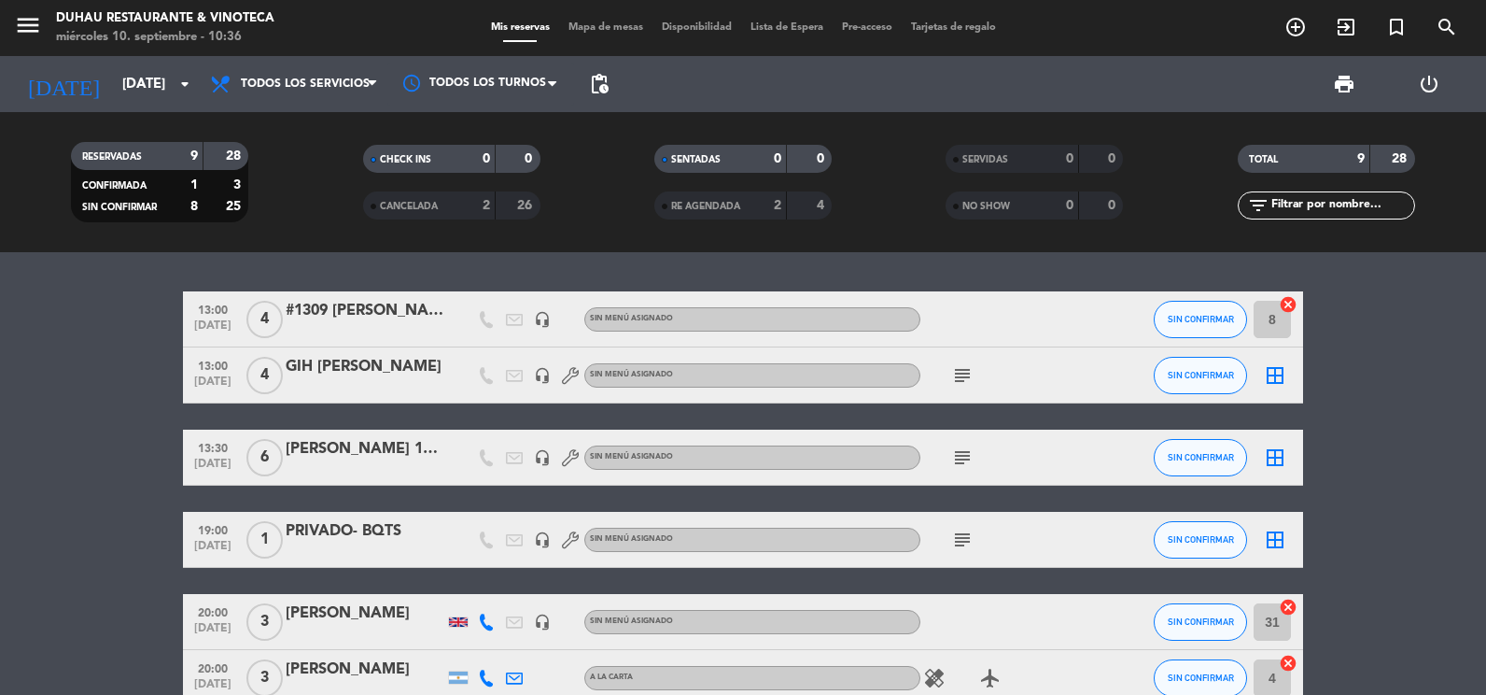
click at [962, 526] on div "subject" at bounding box center [1004, 539] width 168 height 55
click at [967, 540] on icon "subject" at bounding box center [962, 539] width 22 height 22
click at [956, 449] on icon "subject" at bounding box center [962, 457] width 22 height 22
click at [958, 369] on icon "subject" at bounding box center [962, 375] width 22 height 22
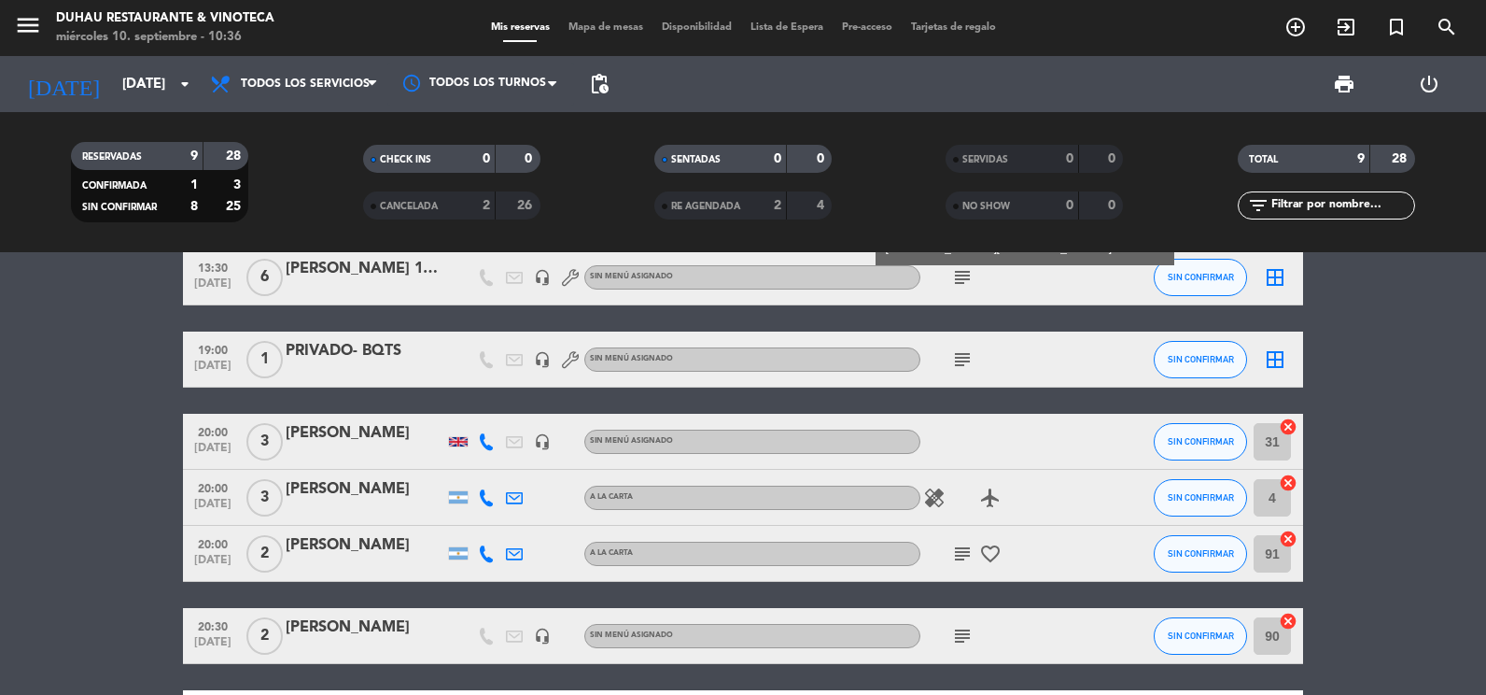
scroll to position [187, 0]
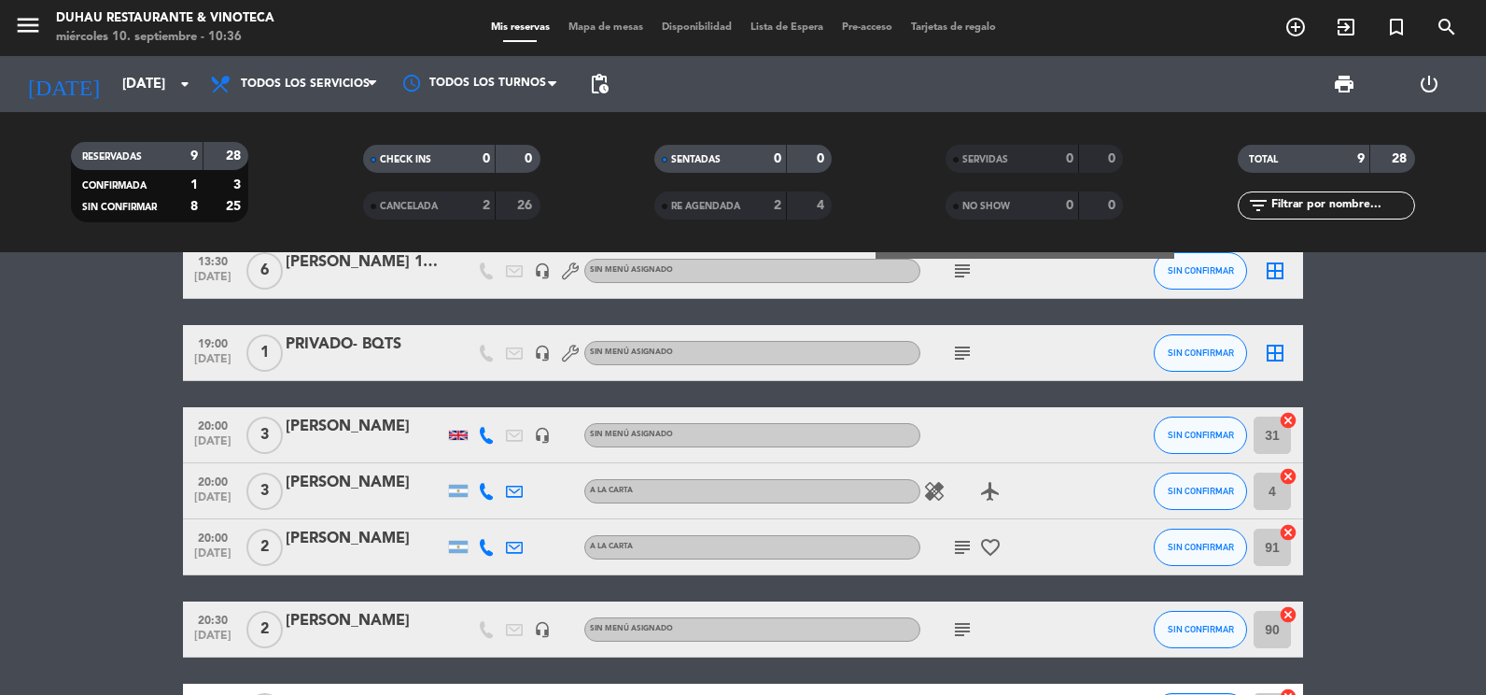
click at [961, 549] on icon "subject" at bounding box center [962, 547] width 22 height 22
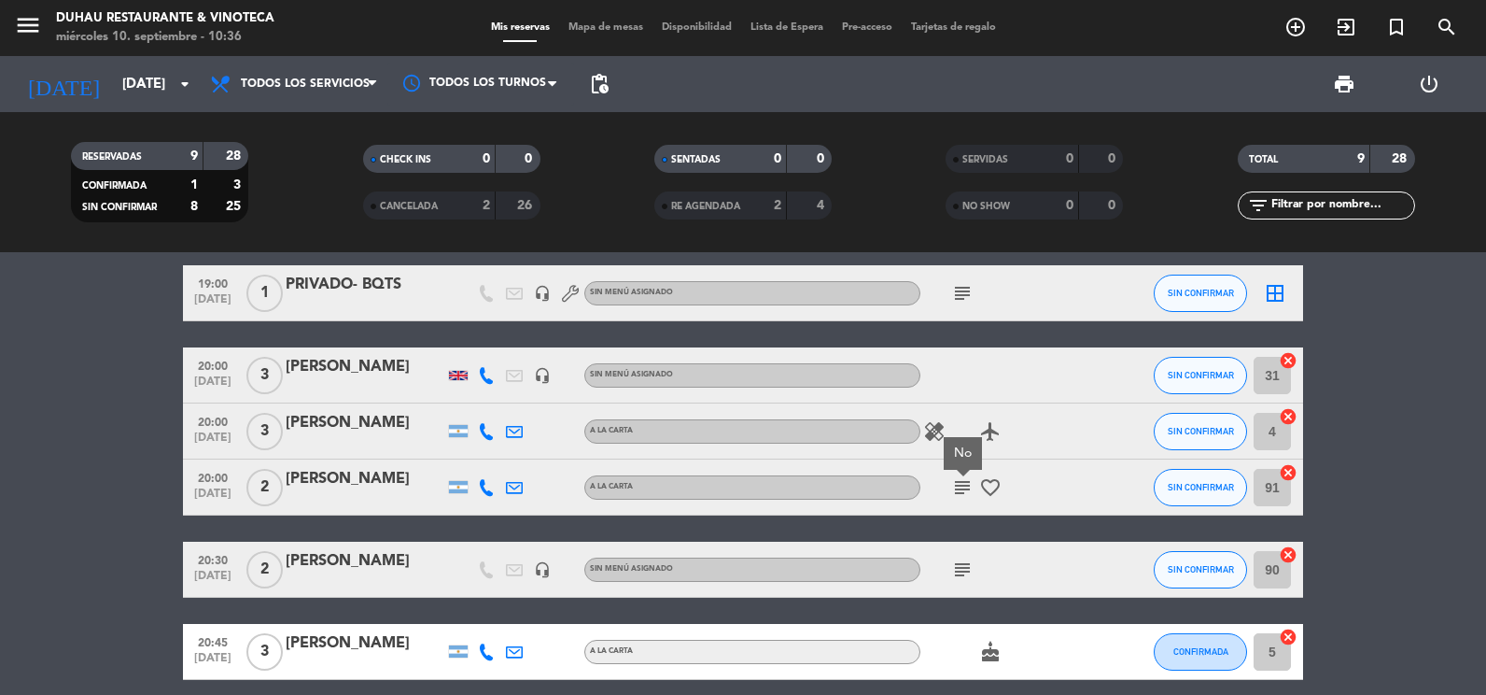
scroll to position [280, 0]
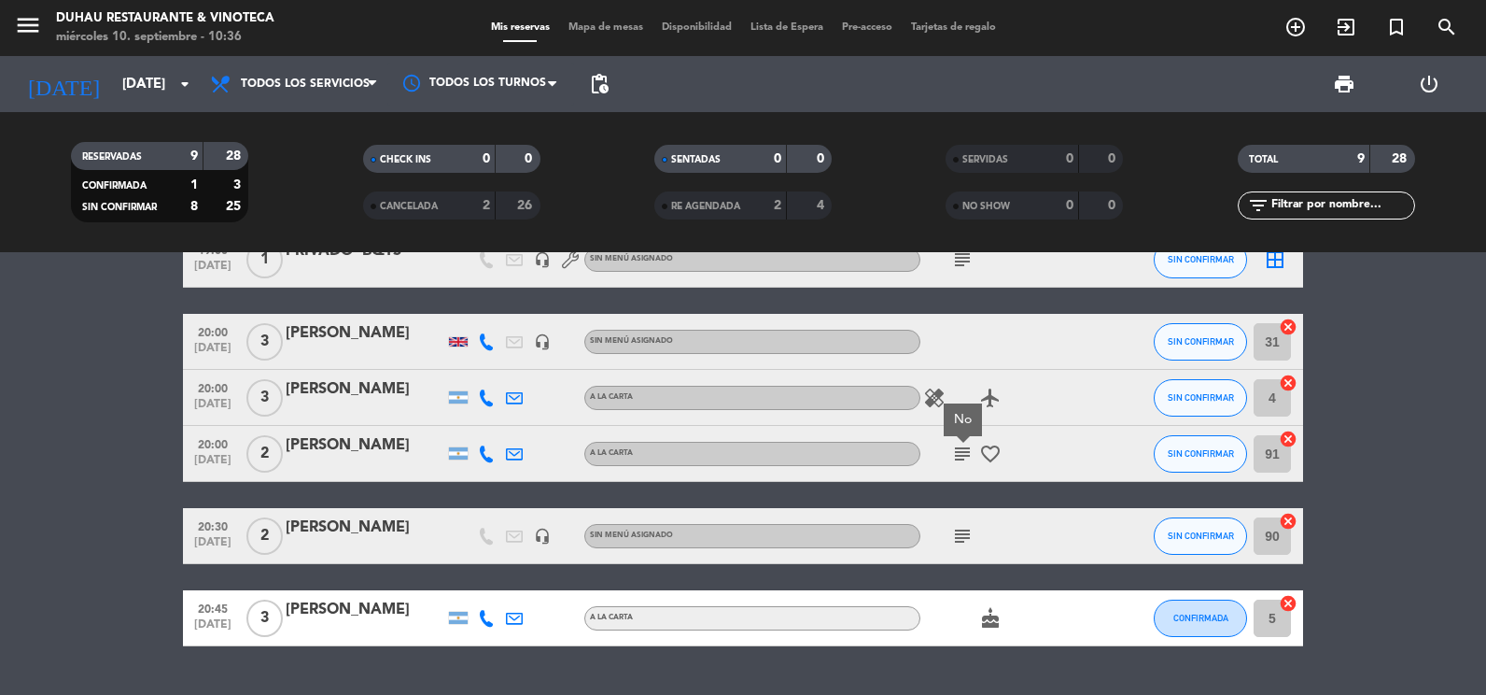
click at [970, 525] on div "subject" at bounding box center [1004, 535] width 168 height 55
click at [969, 532] on icon "subject" at bounding box center [962, 536] width 22 height 22
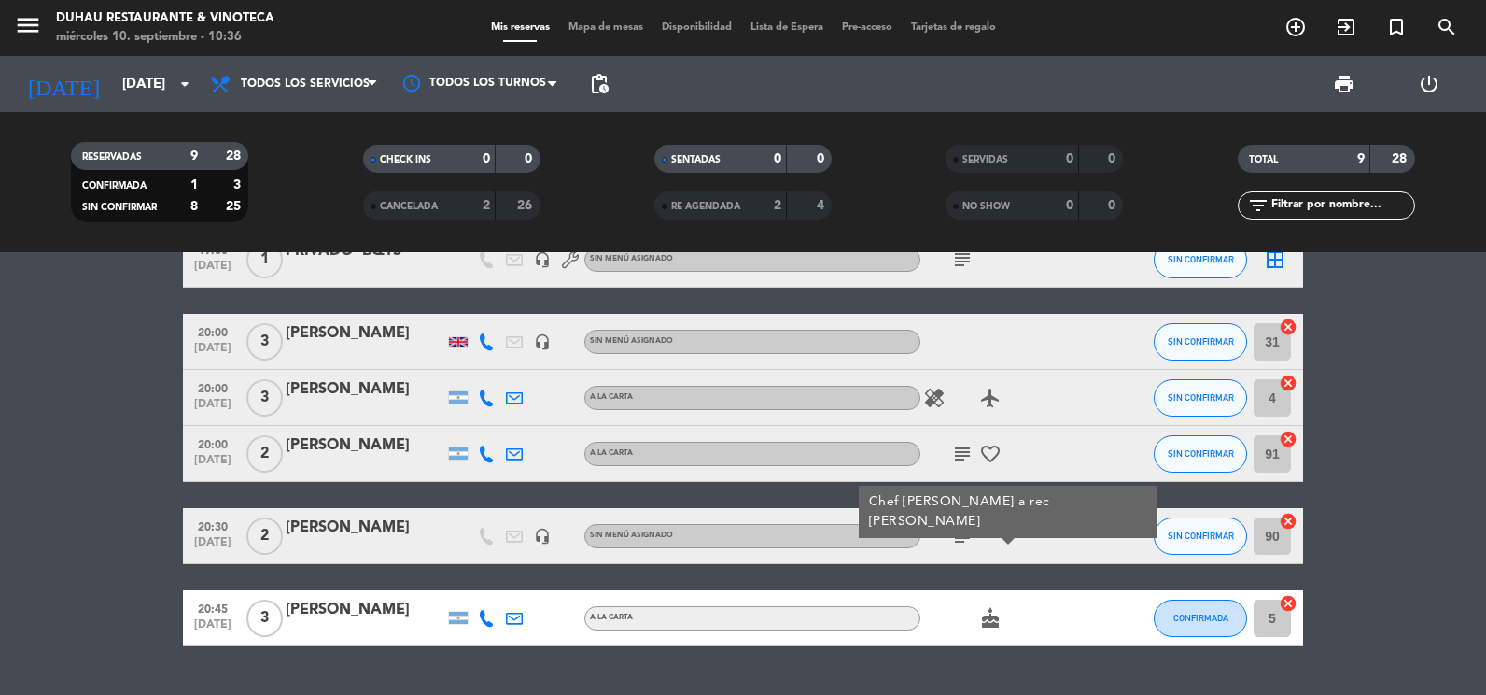
click at [994, 619] on icon "cake" at bounding box center [990, 618] width 22 height 22
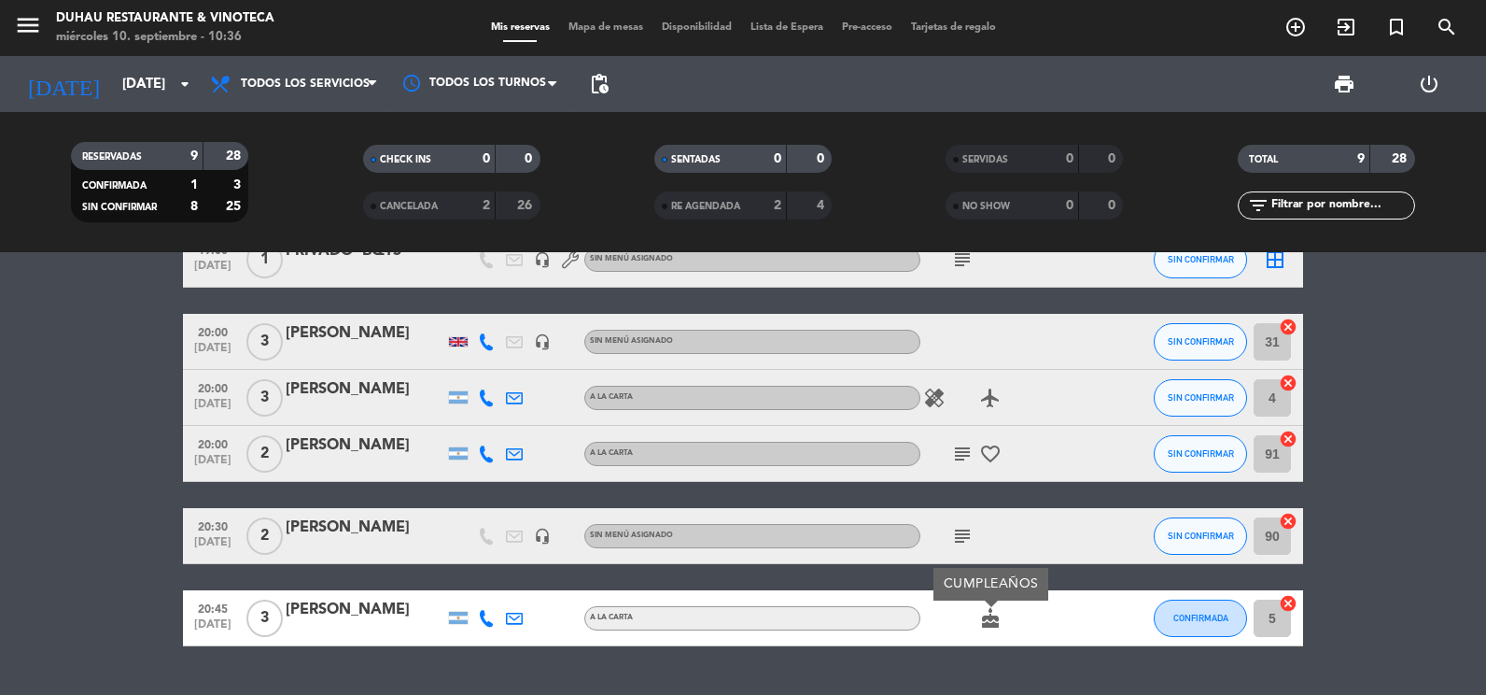
click at [961, 651] on div "13:00 [DATE] 4 #1309 GIH [PERSON_NAME] headset_mic Sin menú asignado SIN CONFIR…" at bounding box center [743, 473] width 1486 height 442
click at [547, 343] on icon "headset_mic" at bounding box center [542, 341] width 17 height 17
click at [961, 454] on icon "subject" at bounding box center [962, 453] width 22 height 22
click at [983, 449] on icon "favorite_border" at bounding box center [990, 453] width 22 height 22
click at [962, 548] on div "subject" at bounding box center [1004, 535] width 168 height 55
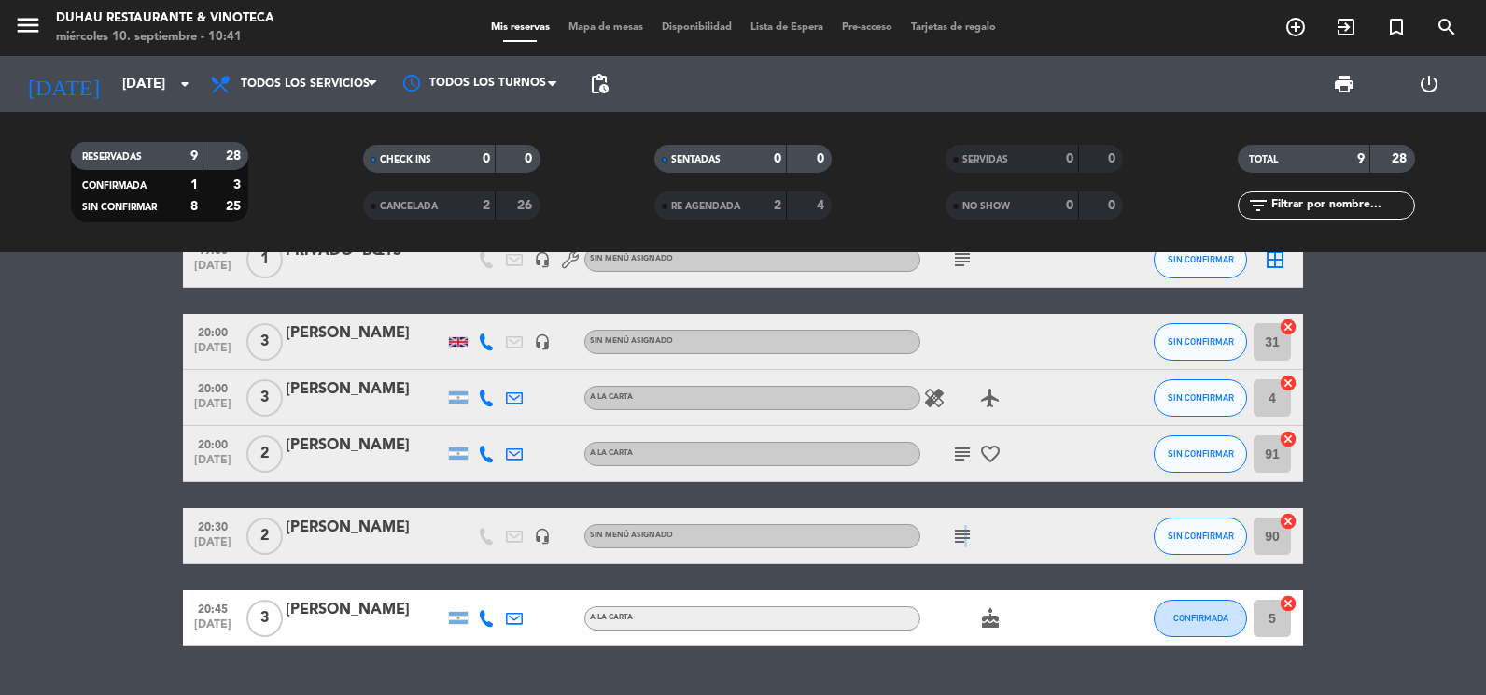
click at [962, 540] on icon "subject" at bounding box center [962, 536] width 22 height 22
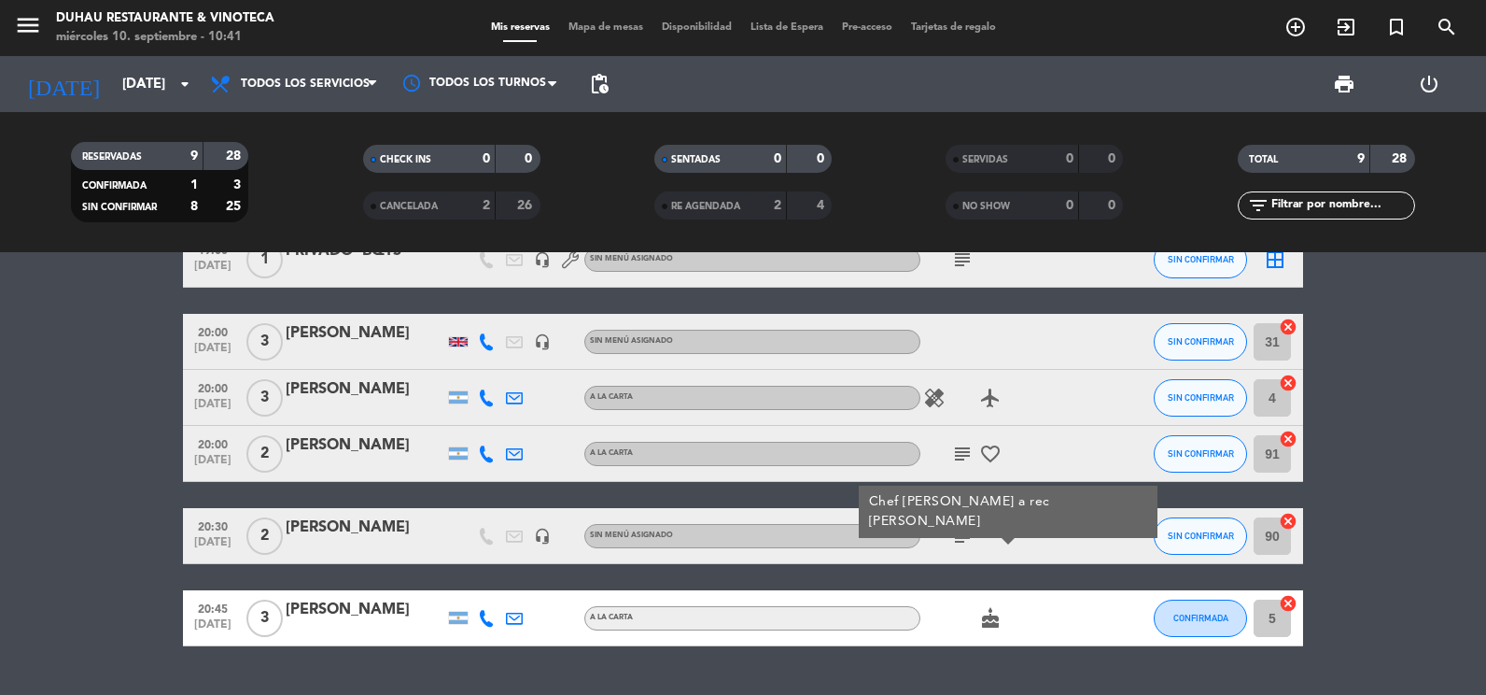
click at [952, 644] on div "cake" at bounding box center [1004, 617] width 168 height 55
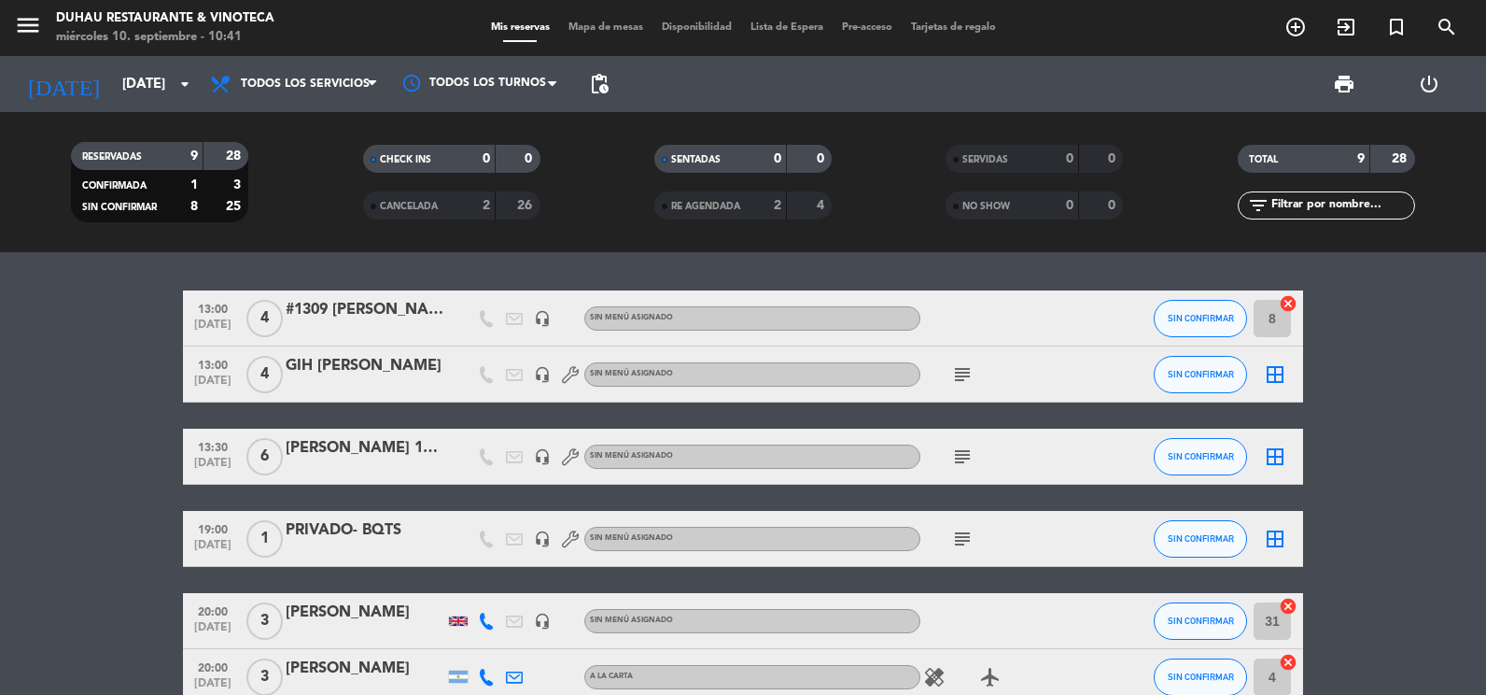
scroll to position [0, 0]
